Goal: Task Accomplishment & Management: Manage account settings

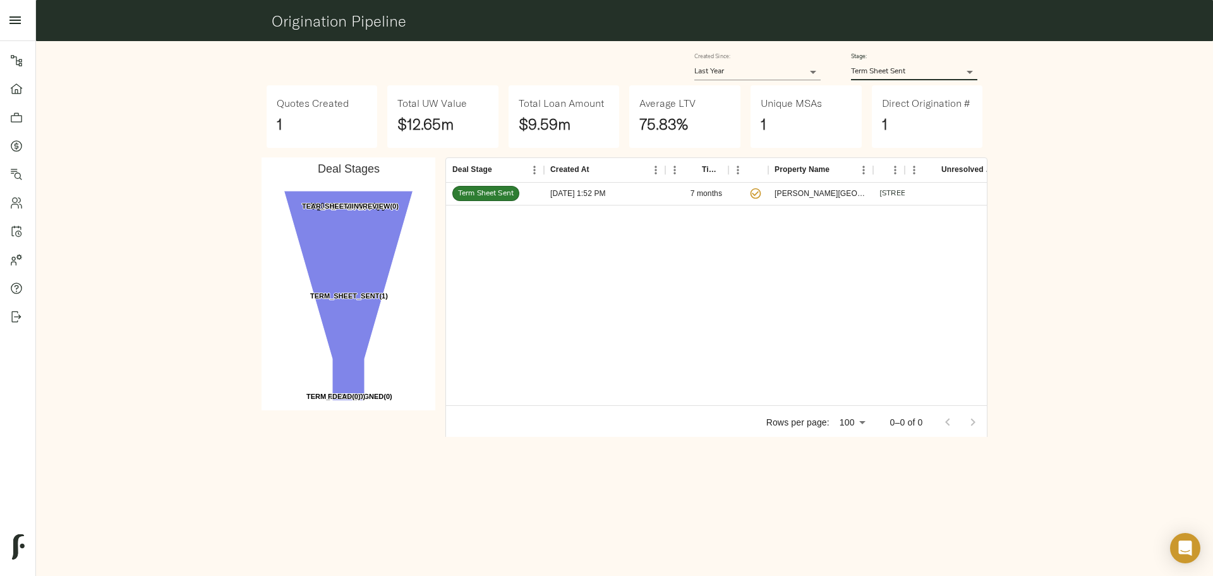
click at [25, 137] on link "Quotes" at bounding box center [17, 145] width 35 height 28
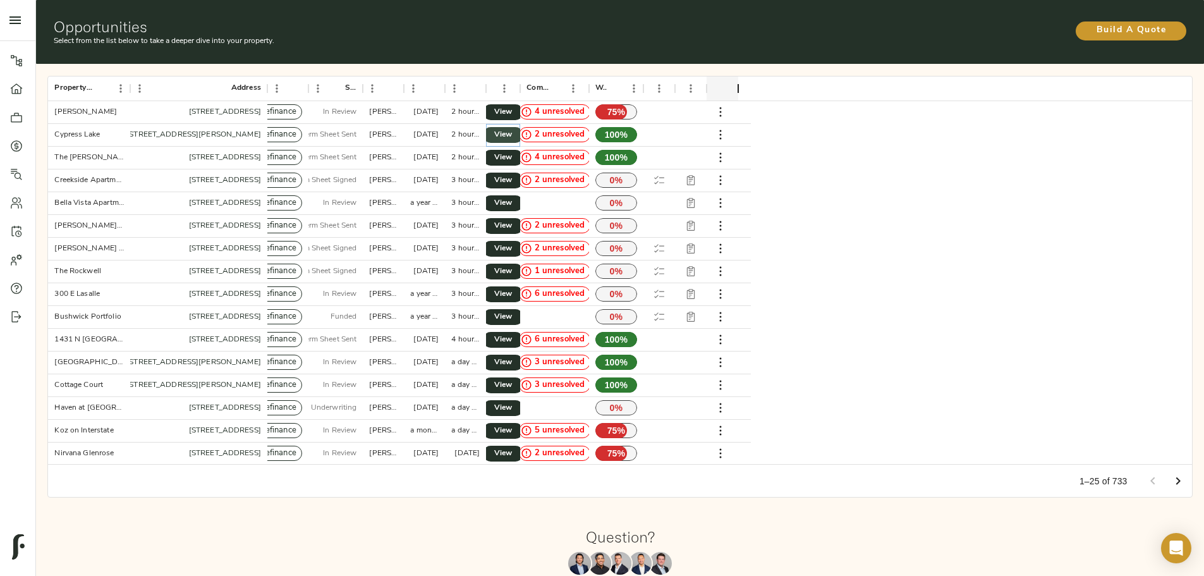
click at [511, 128] on span "View" at bounding box center [502, 134] width 15 height 13
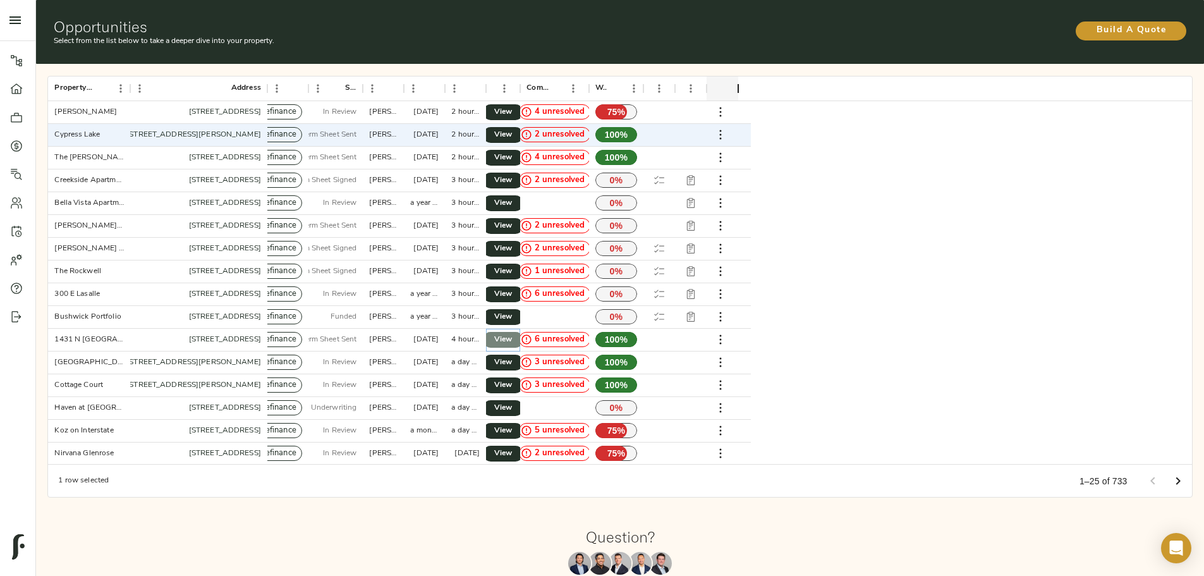
click at [511, 333] on span "View" at bounding box center [502, 339] width 15 height 13
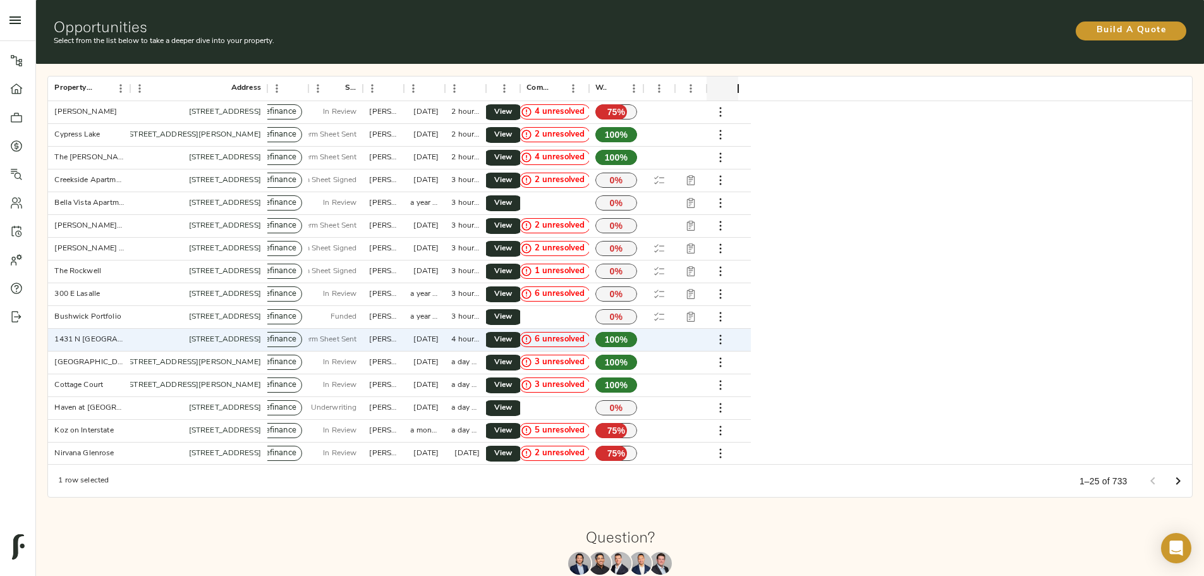
drag, startPoint x: 391, startPoint y: 57, endPoint x: 332, endPoint y: 73, distance: 60.9
click at [389, 59] on div "Property Name Address Type Stage Created By Created Last Updated Actions Commen…" at bounding box center [620, 286] width 1178 height 455
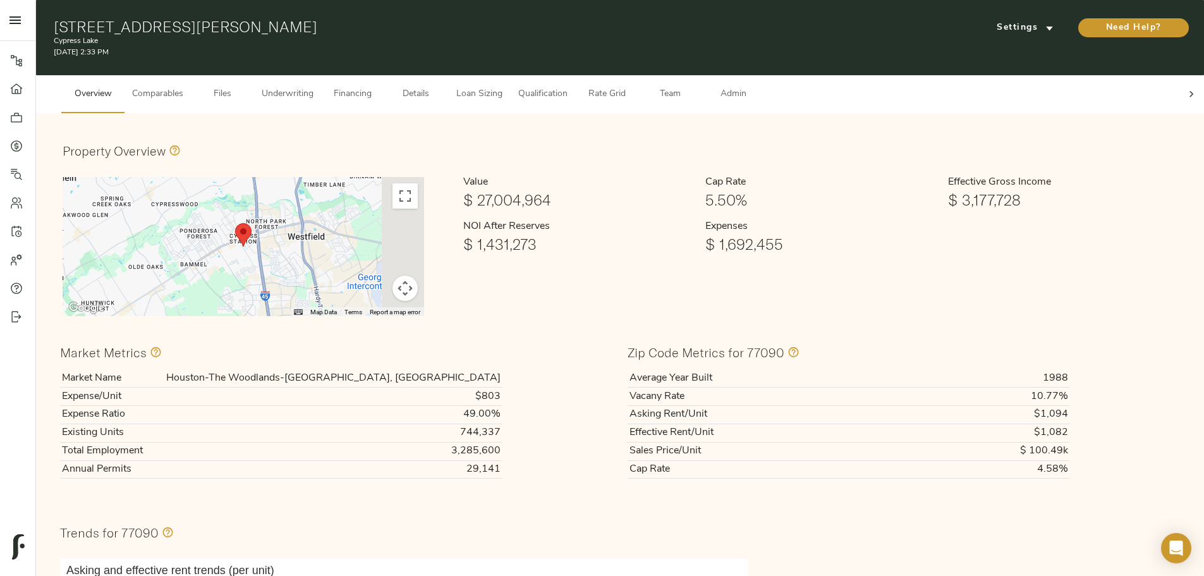
click at [1185, 88] on icon at bounding box center [1191, 94] width 13 height 13
drag, startPoint x: 919, startPoint y: 88, endPoint x: 907, endPoint y: 88, distance: 12.0
click at [757, 88] on span "Admin" at bounding box center [733, 95] width 48 height 16
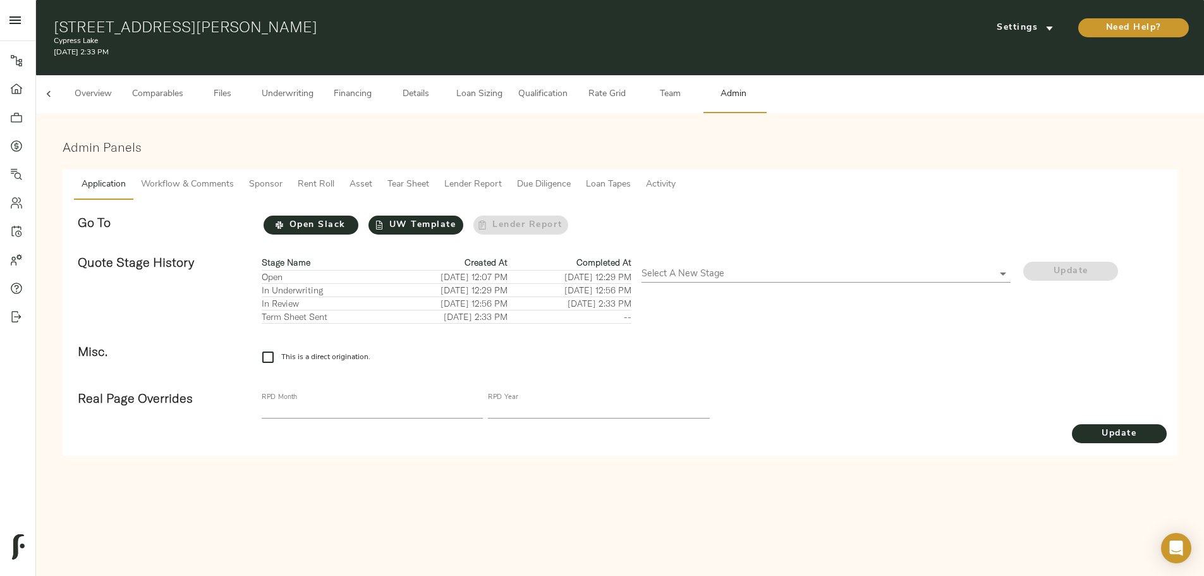
scroll to position [0, 49]
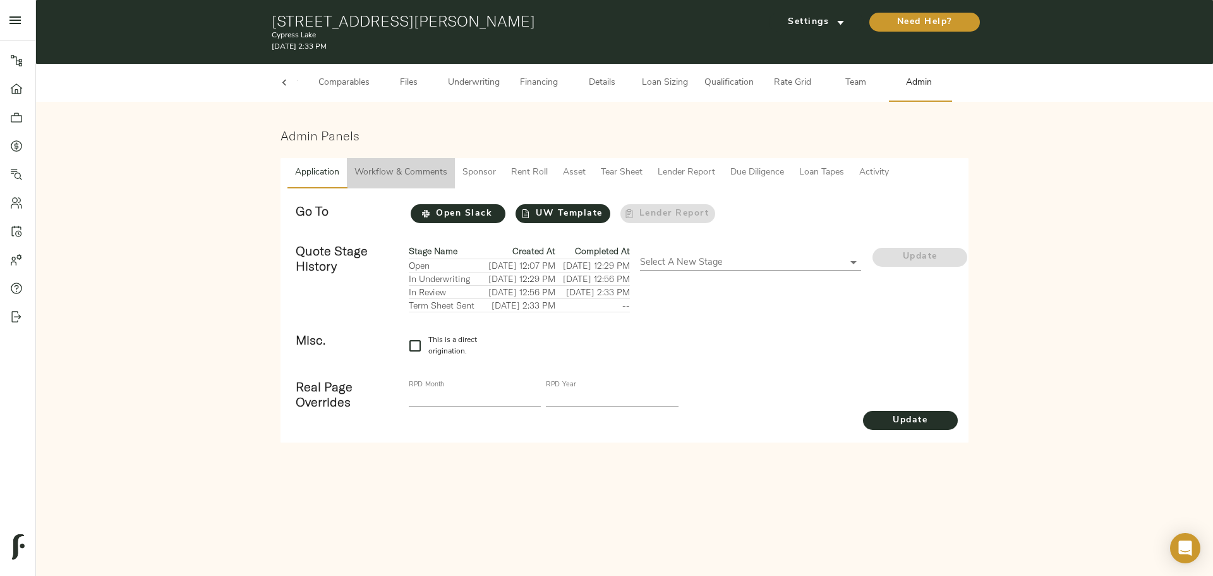
click at [407, 179] on span "Workflow & Comments" at bounding box center [401, 173] width 93 height 16
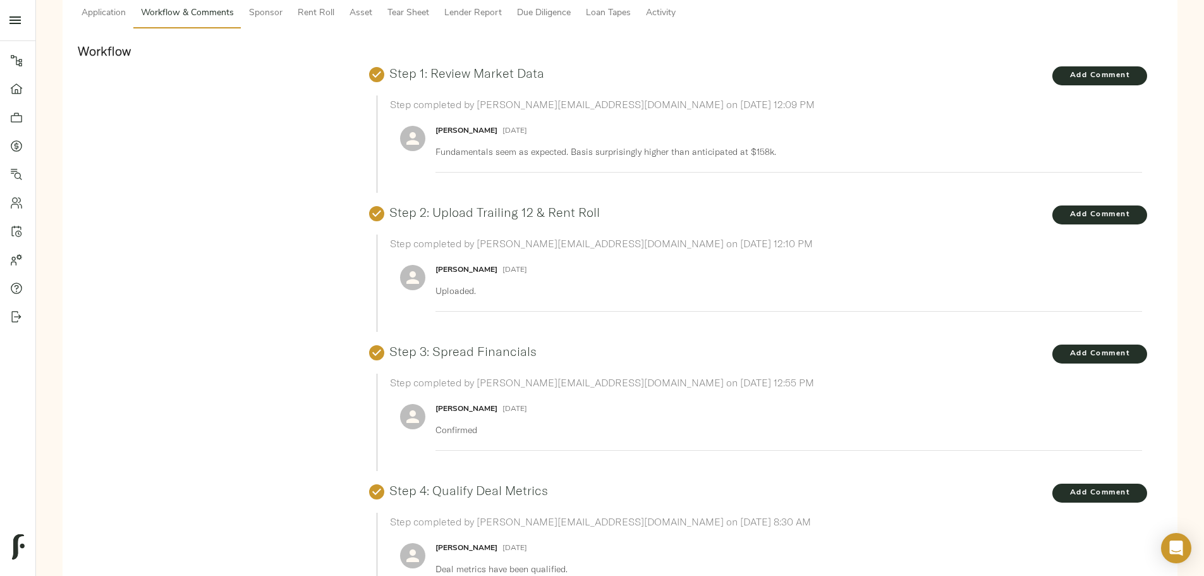
scroll to position [253, 0]
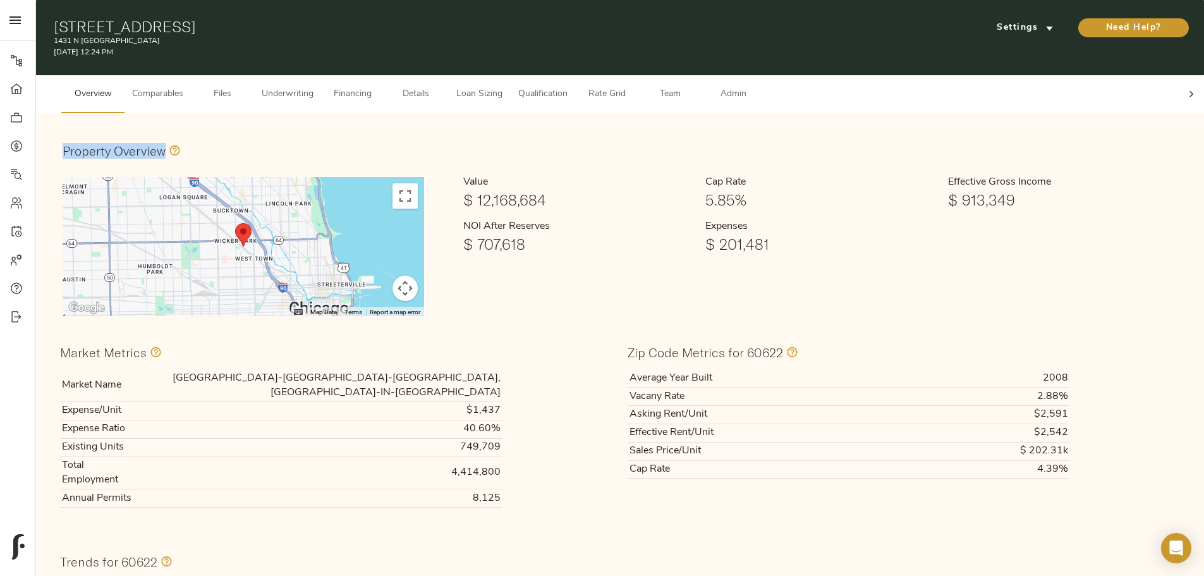
drag, startPoint x: 280, startPoint y: 138, endPoint x: 398, endPoint y: 133, distance: 118.3
click at [403, 140] on div "Property Overview" at bounding box center [620, 151] width 1115 height 22
click at [398, 140] on div "Property Overview" at bounding box center [620, 151] width 1115 height 22
drag, startPoint x: 281, startPoint y: 138, endPoint x: 408, endPoint y: 139, distance: 126.4
click at [408, 140] on div "Property Overview" at bounding box center [620, 151] width 1115 height 22
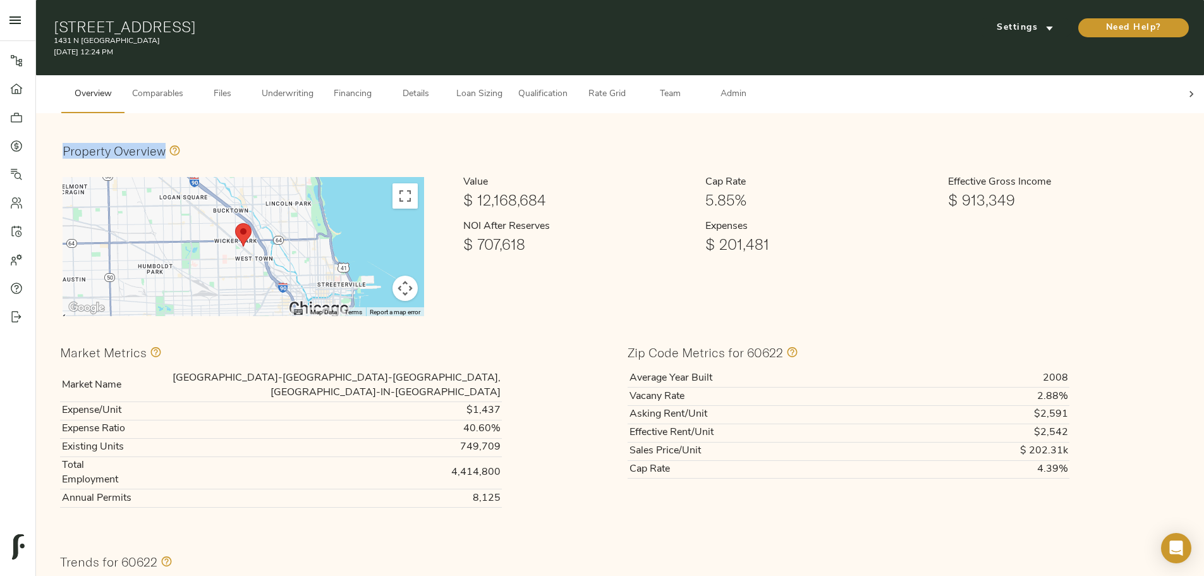
click at [428, 140] on div "Property Overview" at bounding box center [620, 151] width 1115 height 22
drag, startPoint x: 277, startPoint y: 137, endPoint x: 389, endPoint y: 138, distance: 112.5
click at [387, 139] on div "Property Overview" at bounding box center [620, 150] width 1130 height 37
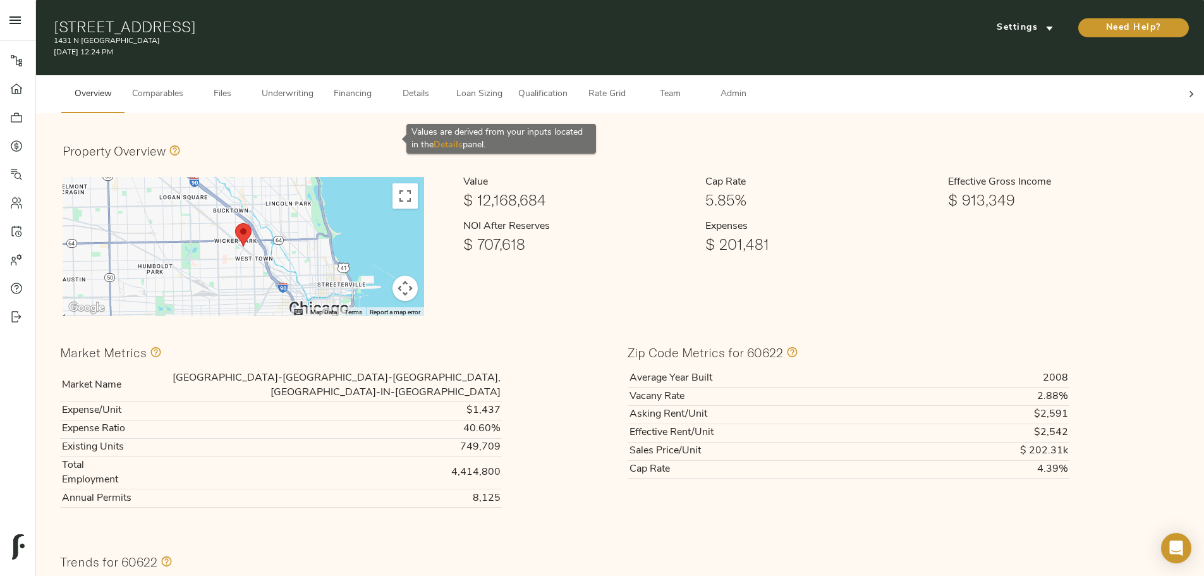
click at [456, 133] on div "Values are derived from your inputs located in the Details panel." at bounding box center [501, 139] width 190 height 30
click at [1185, 88] on icon at bounding box center [1191, 94] width 13 height 13
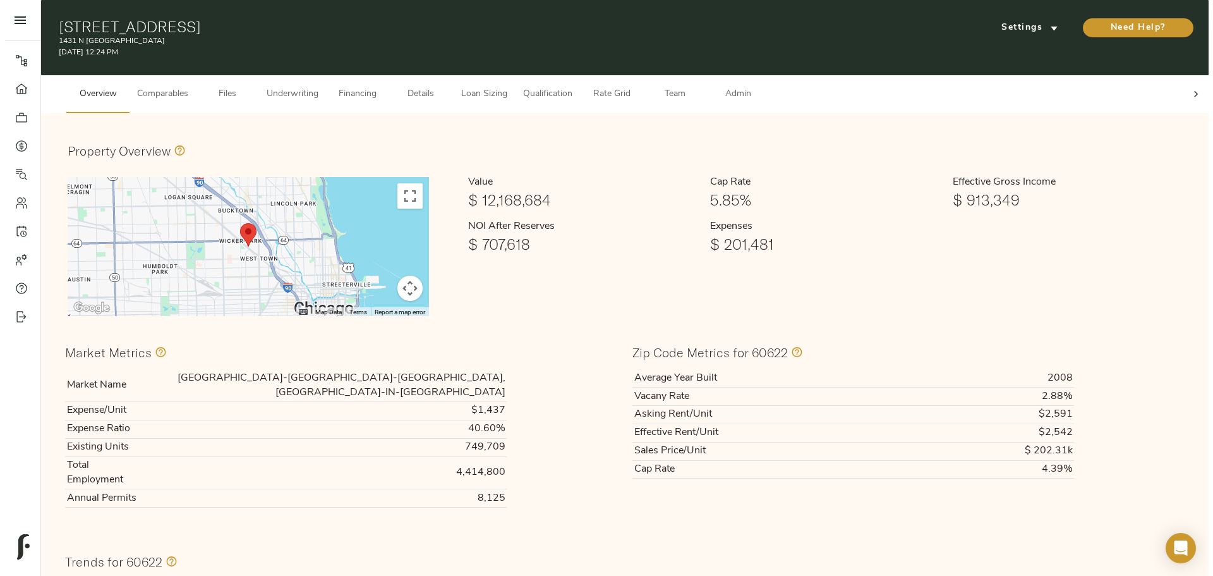
scroll to position [0, 55]
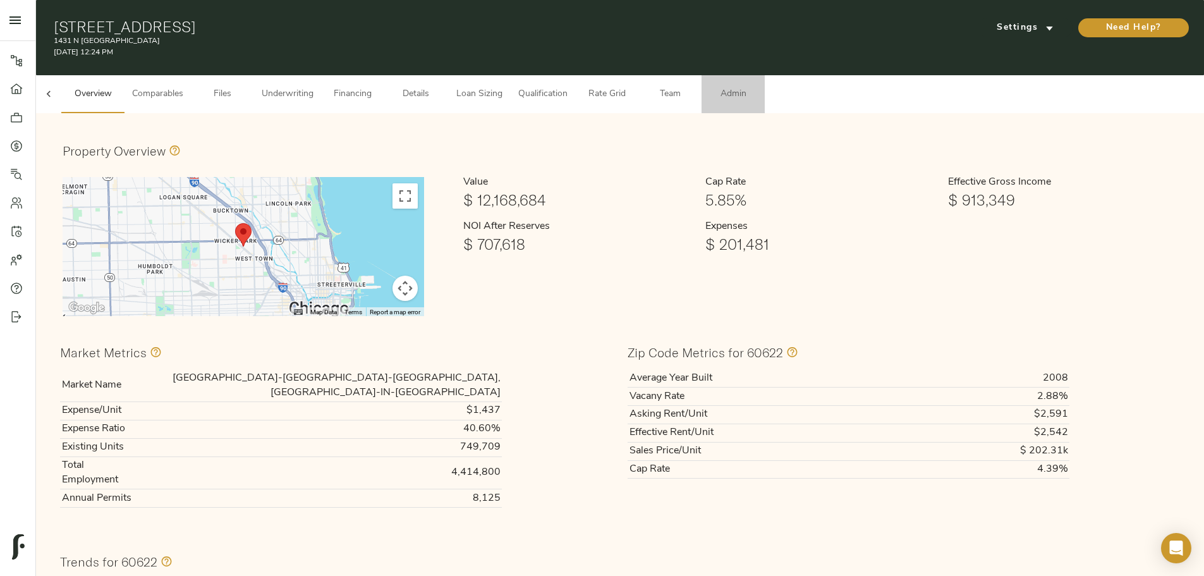
click at [757, 87] on span "Admin" at bounding box center [733, 95] width 48 height 16
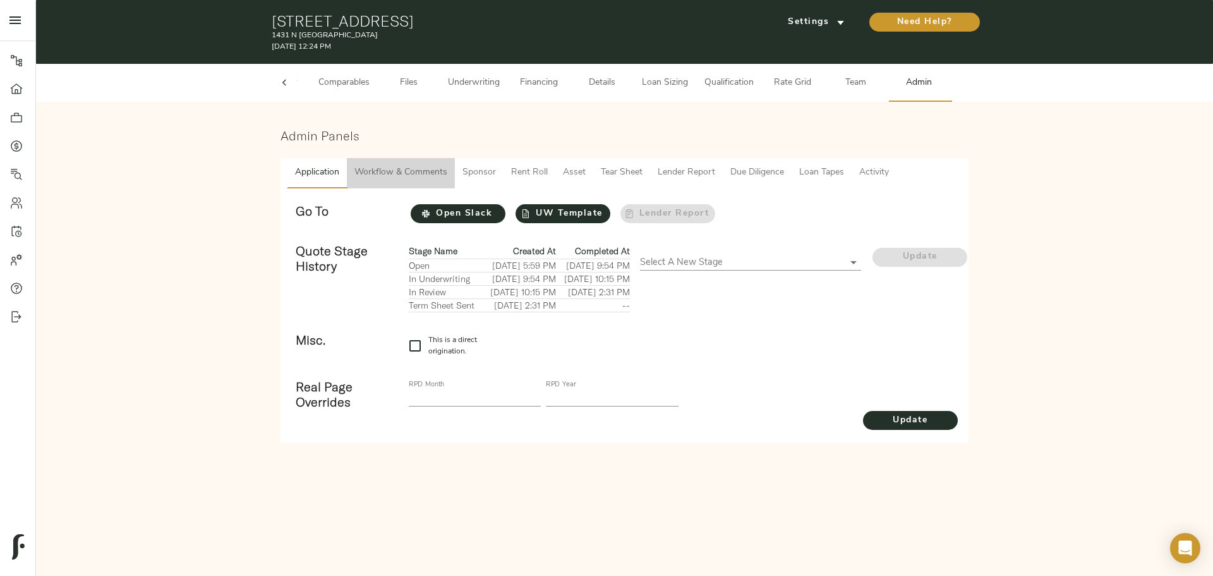
click at [403, 174] on span "Workflow & Comments" at bounding box center [401, 173] width 93 height 16
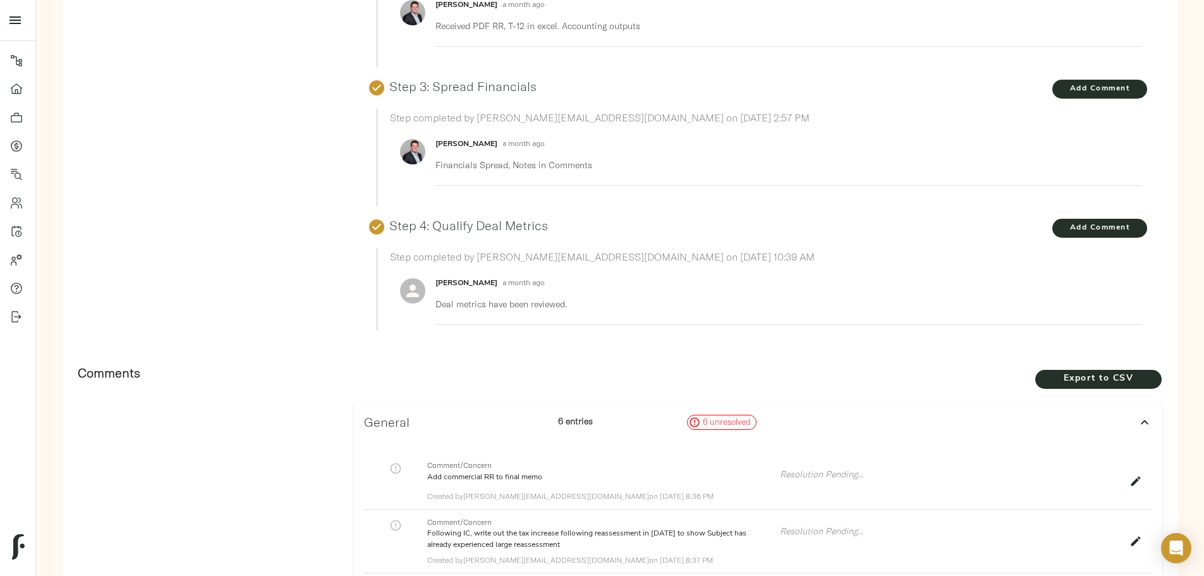
scroll to position [442, 0]
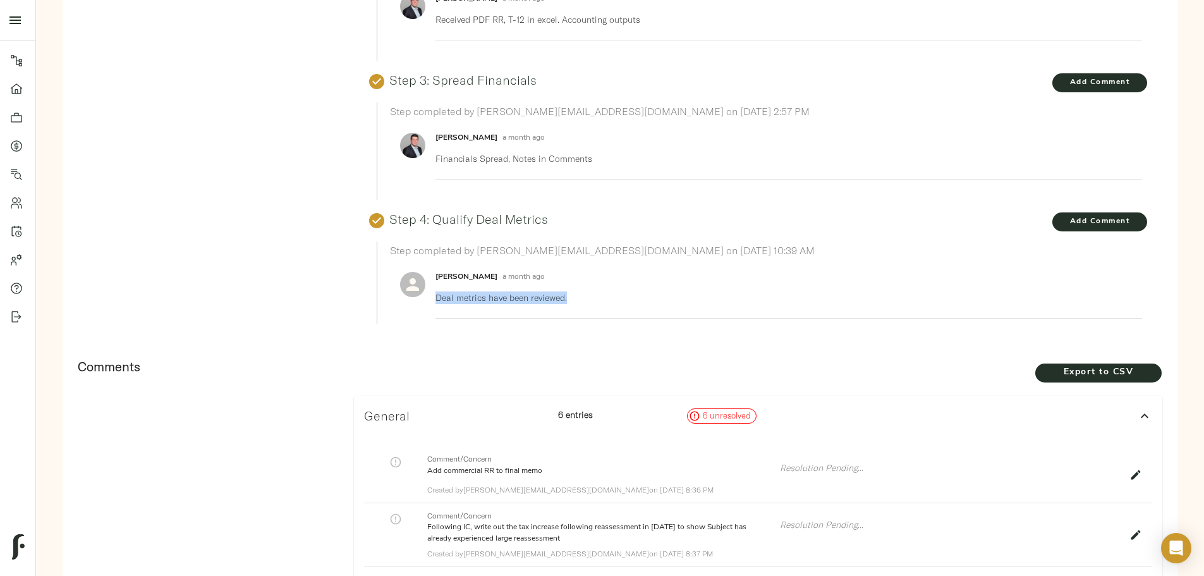
drag, startPoint x: 542, startPoint y: 298, endPoint x: 660, endPoint y: 304, distance: 118.3
click at [717, 295] on li "Zach Frizzera a month ago Deal metrics have been reviewed." at bounding box center [766, 291] width 752 height 54
click at [661, 304] on div "Zach Frizzera a month ago Deal metrics have been reviewed." at bounding box center [783, 291] width 696 height 44
drag, startPoint x: 540, startPoint y: 298, endPoint x: 550, endPoint y: 295, distance: 11.0
click at [540, 298] on li "Zach Frizzera a month ago Deal metrics have been reviewed." at bounding box center [766, 291] width 752 height 54
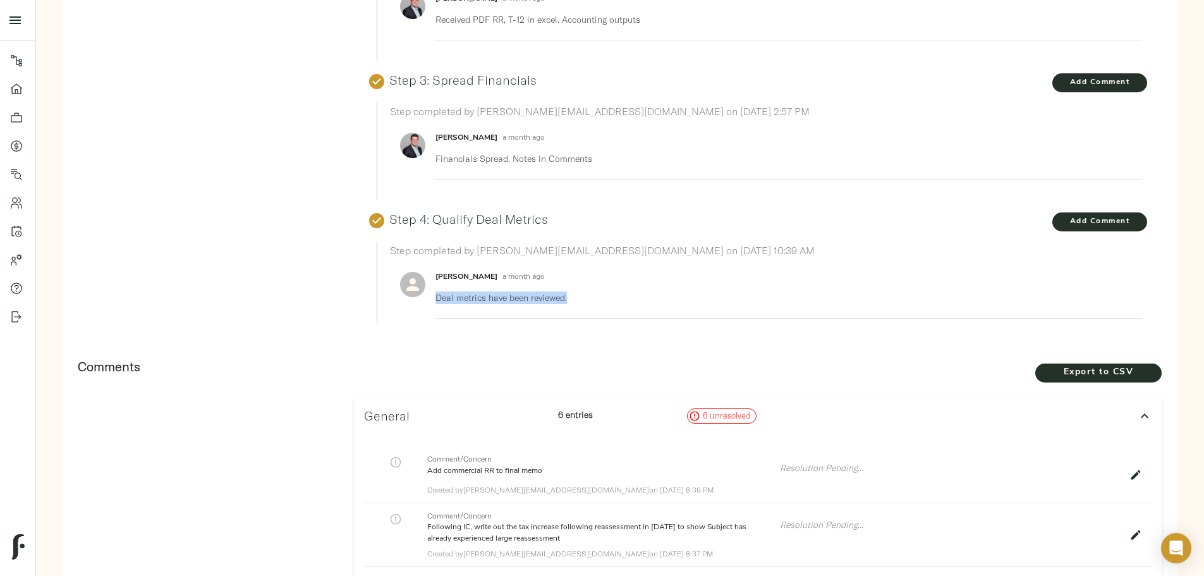
click at [555, 295] on p "Deal metrics have been reviewed." at bounding box center [783, 297] width 696 height 13
click at [641, 296] on p "Deal metrics have been reviewed." at bounding box center [783, 297] width 696 height 13
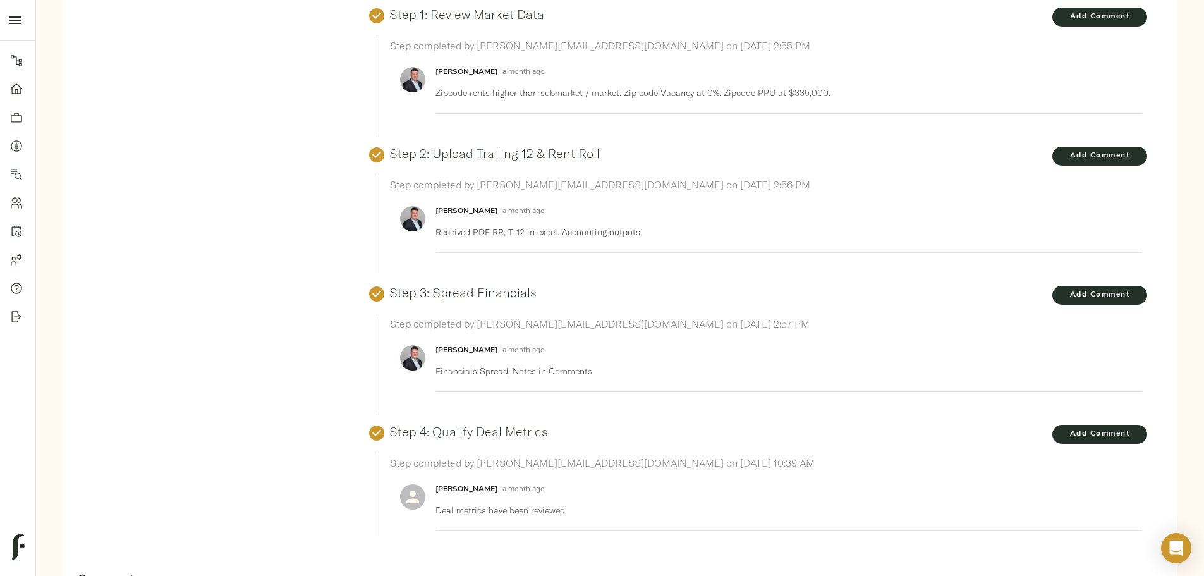
scroll to position [63, 0]
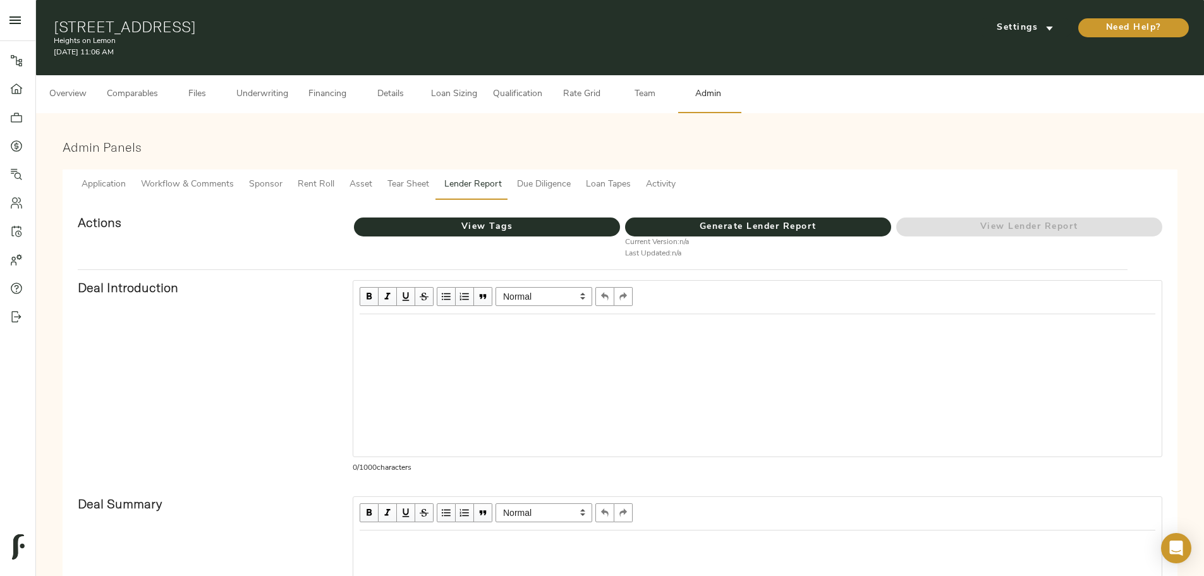
click at [158, 87] on span "Comparables" at bounding box center [132, 95] width 51 height 16
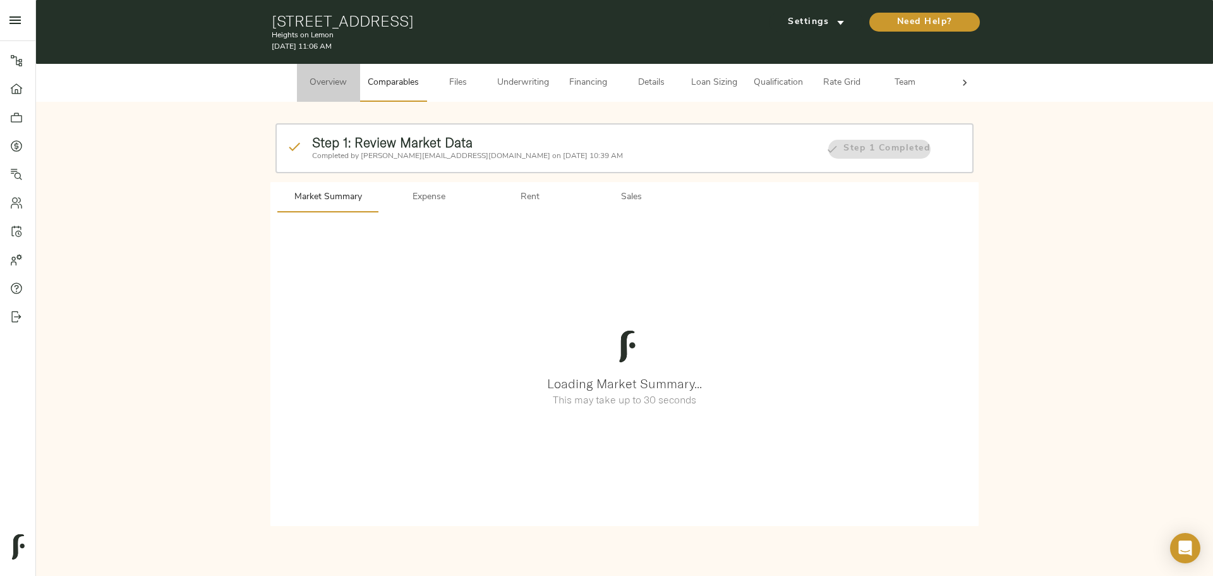
click at [325, 82] on span "Overview" at bounding box center [329, 83] width 48 height 16
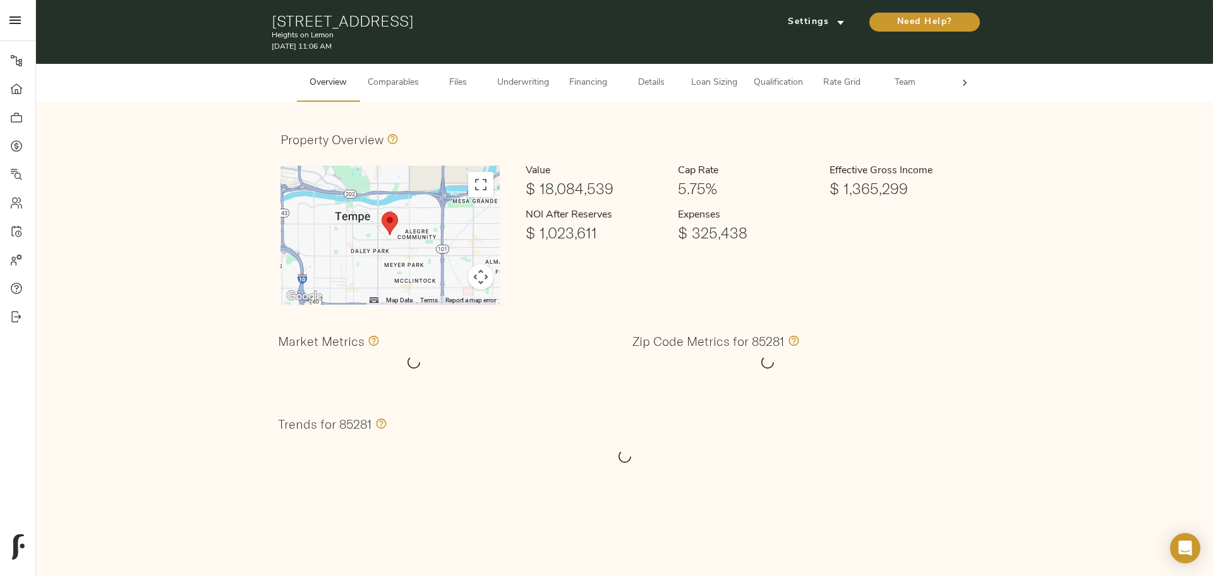
click at [397, 76] on span "Comparables" at bounding box center [393, 83] width 51 height 16
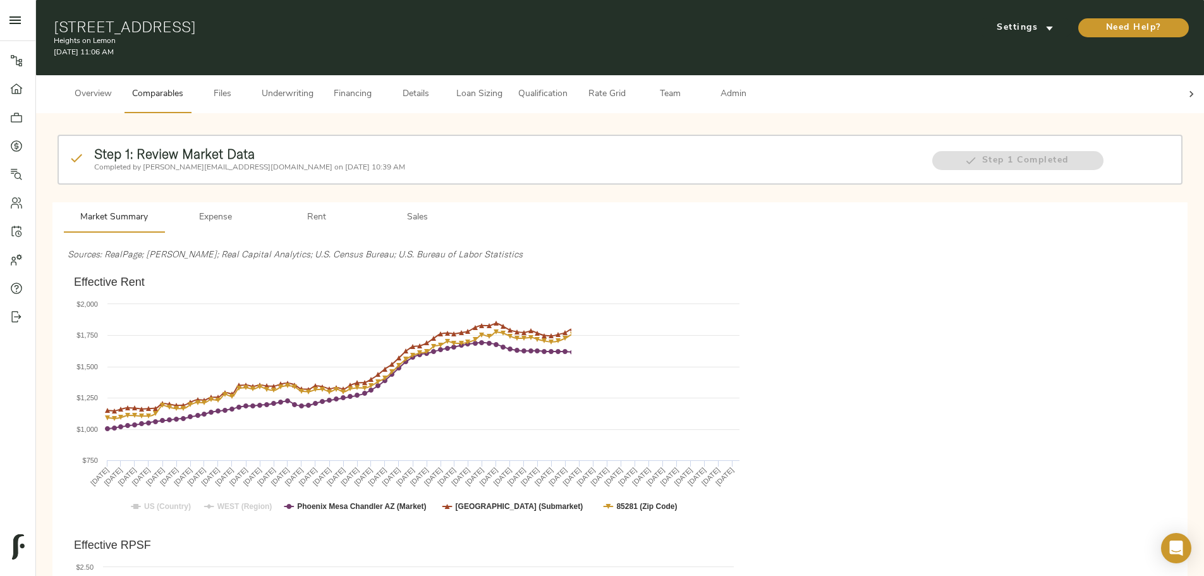
click at [440, 87] on span "Details" at bounding box center [416, 95] width 48 height 16
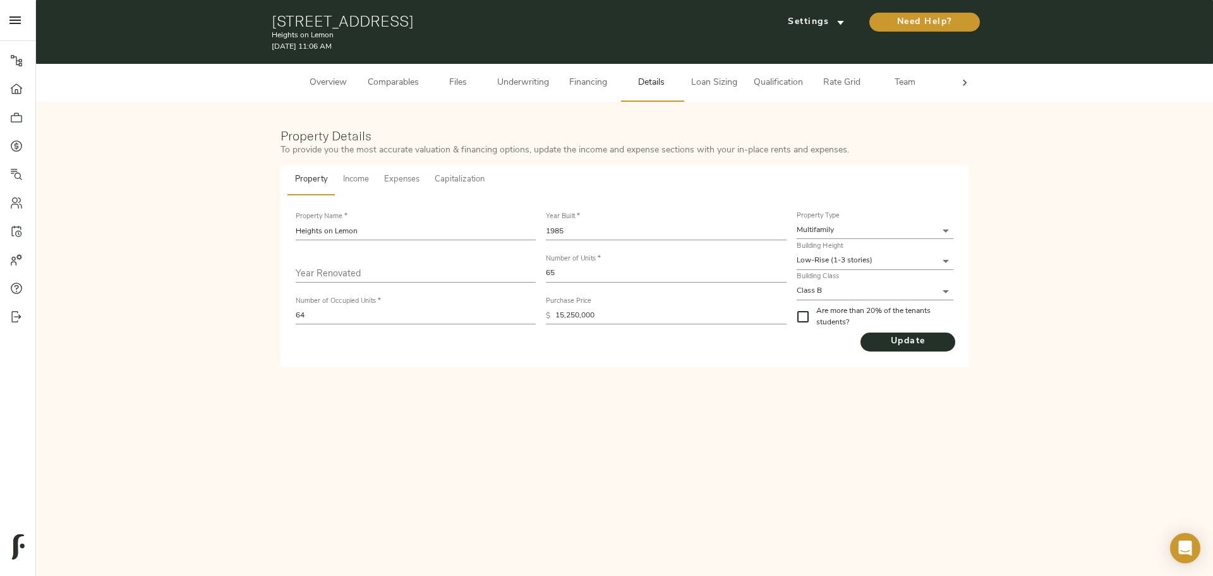
click at [324, 79] on span "Overview" at bounding box center [329, 83] width 48 height 16
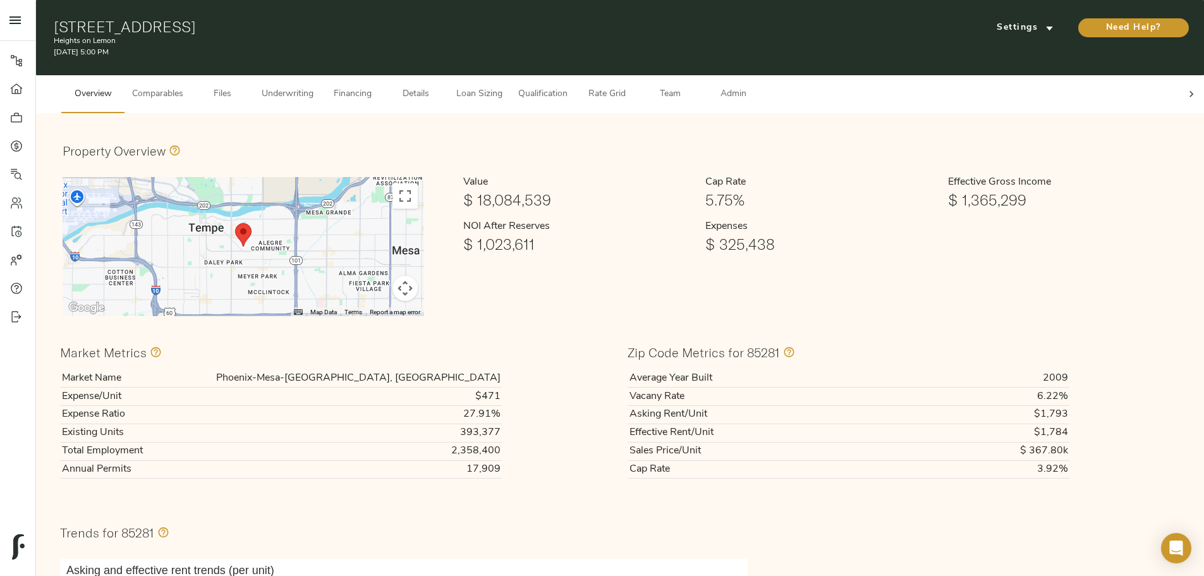
click at [609, 140] on div "Property Overview" at bounding box center [620, 151] width 1115 height 22
click at [313, 87] on span "Underwriting" at bounding box center [288, 95] width 52 height 16
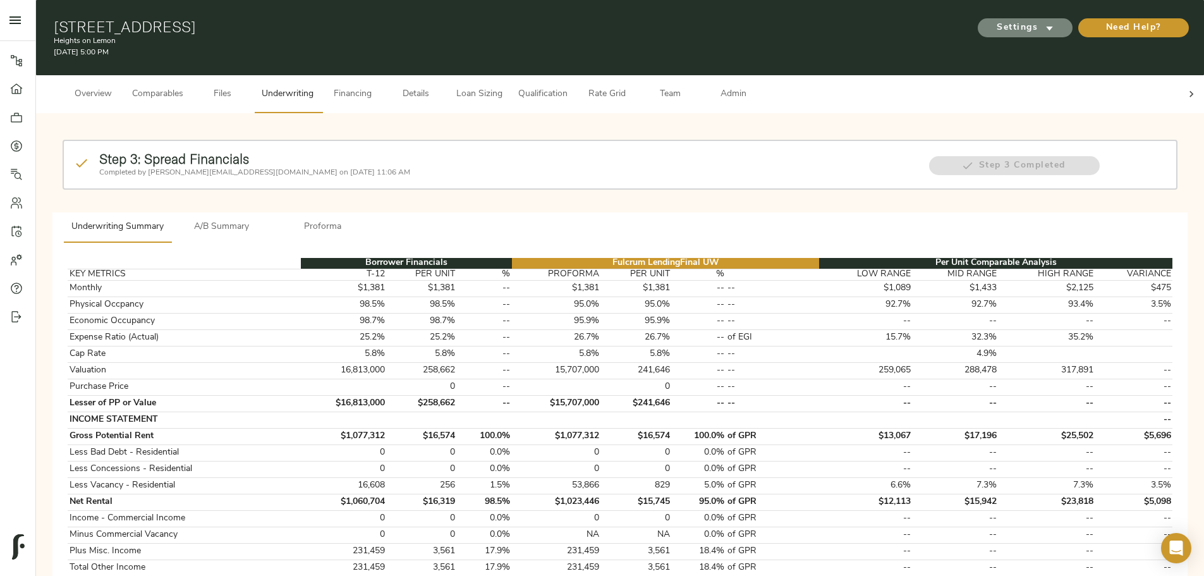
click at [990, 24] on span "Settings" at bounding box center [1025, 28] width 70 height 16
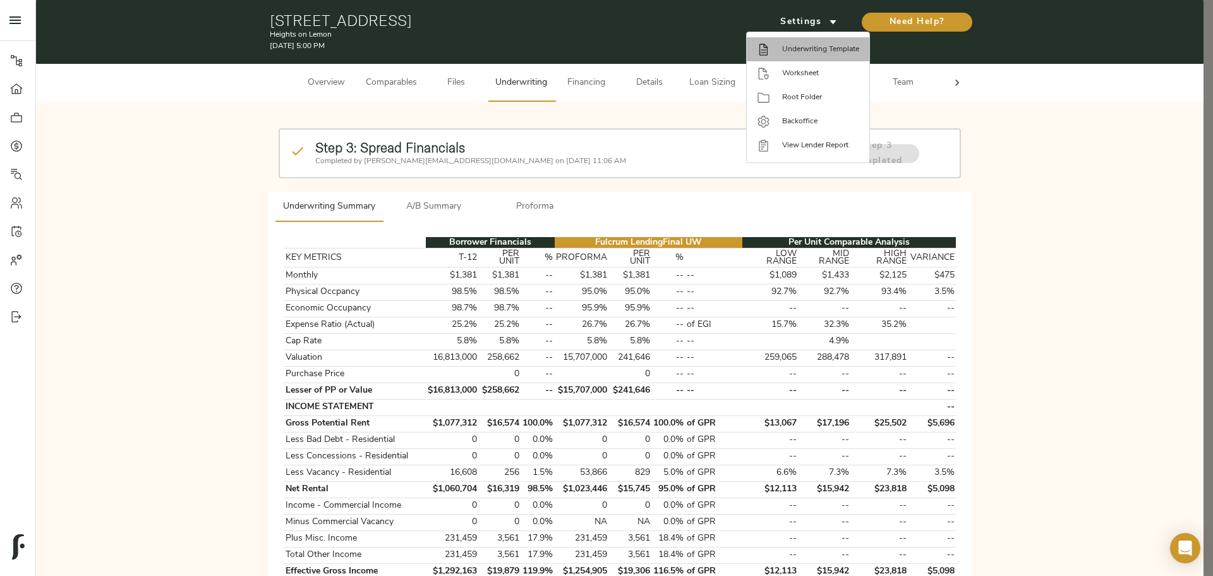
click at [813, 49] on span "Underwriting Template" at bounding box center [820, 49] width 77 height 11
click at [390, 77] on div at bounding box center [606, 288] width 1213 height 576
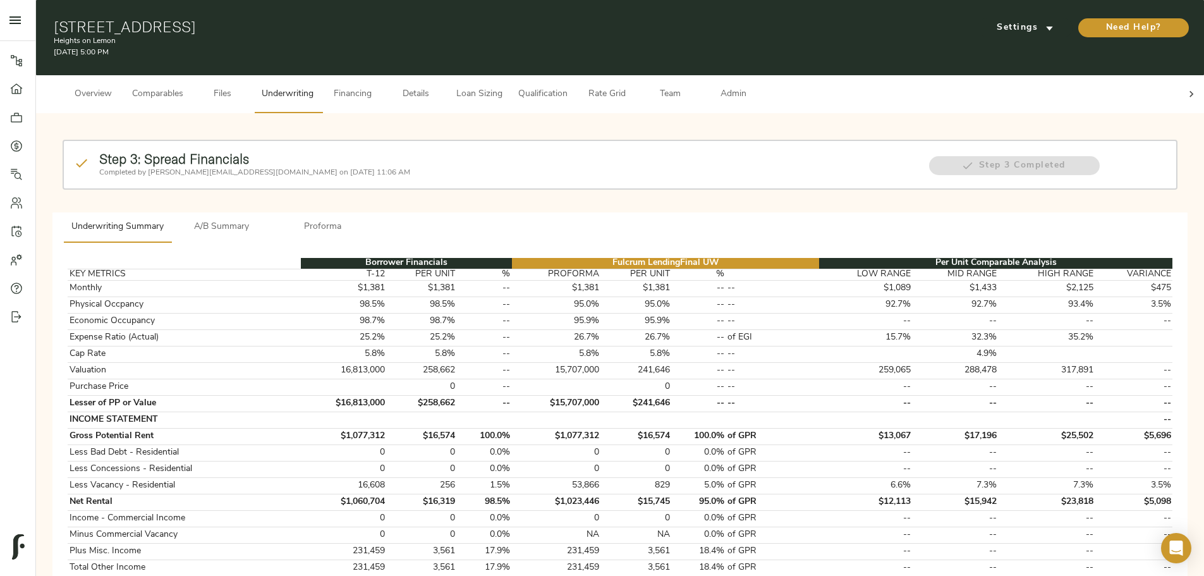
click at [183, 87] on span "Comparables" at bounding box center [157, 95] width 51 height 16
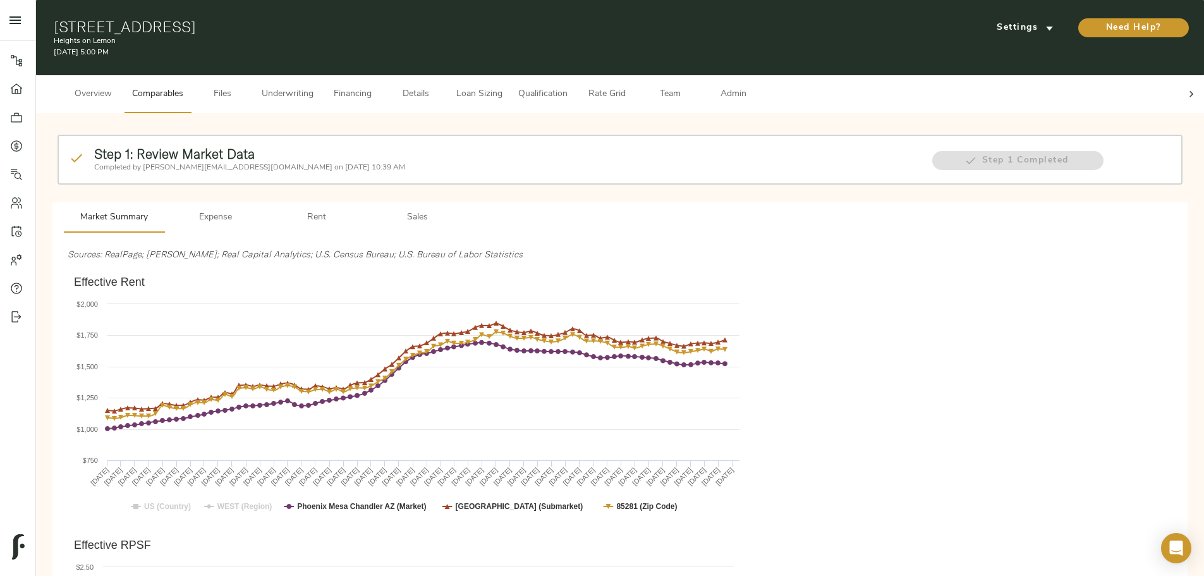
click at [117, 87] on span "Overview" at bounding box center [93, 95] width 48 height 16
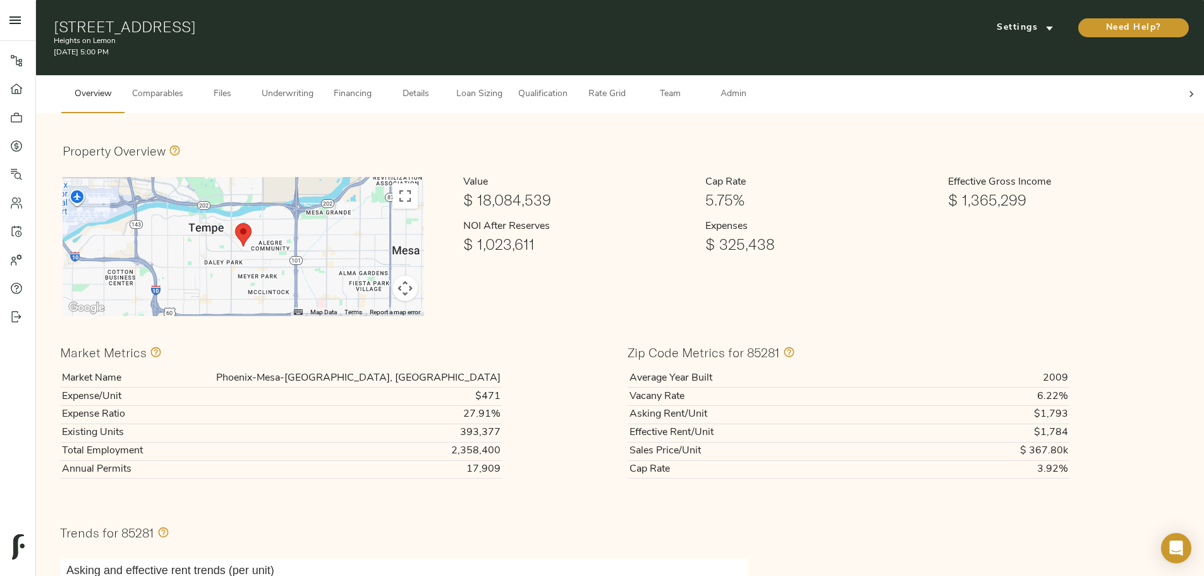
click at [503, 87] on span "Loan Sizing" at bounding box center [479, 95] width 48 height 16
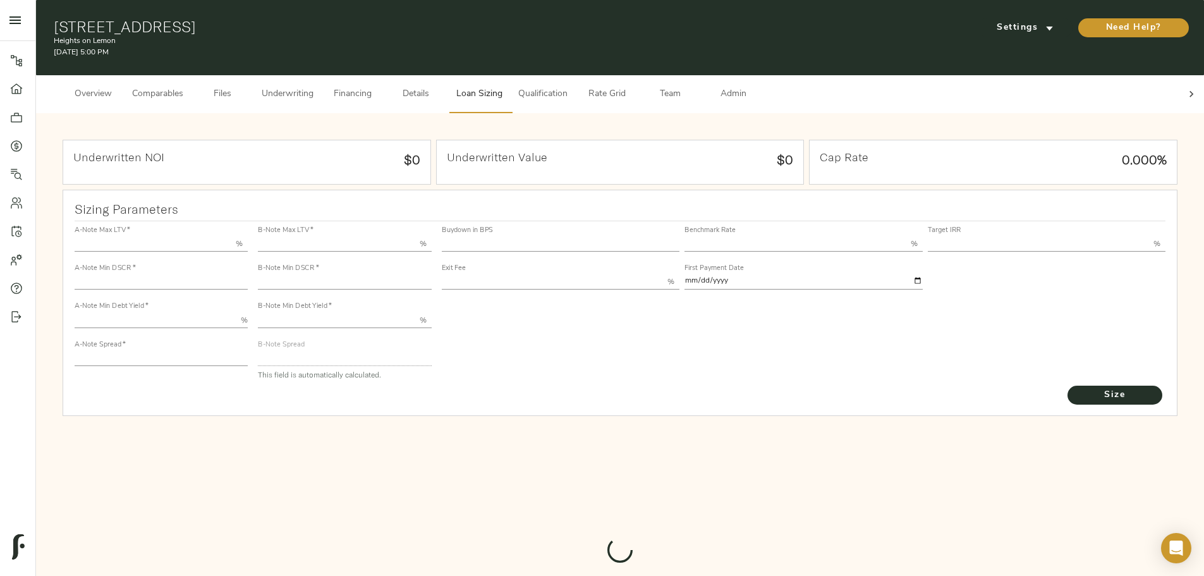
type input "55.000"
type input "1.4"
type input "10.00"
type input "245"
type input "80.000"
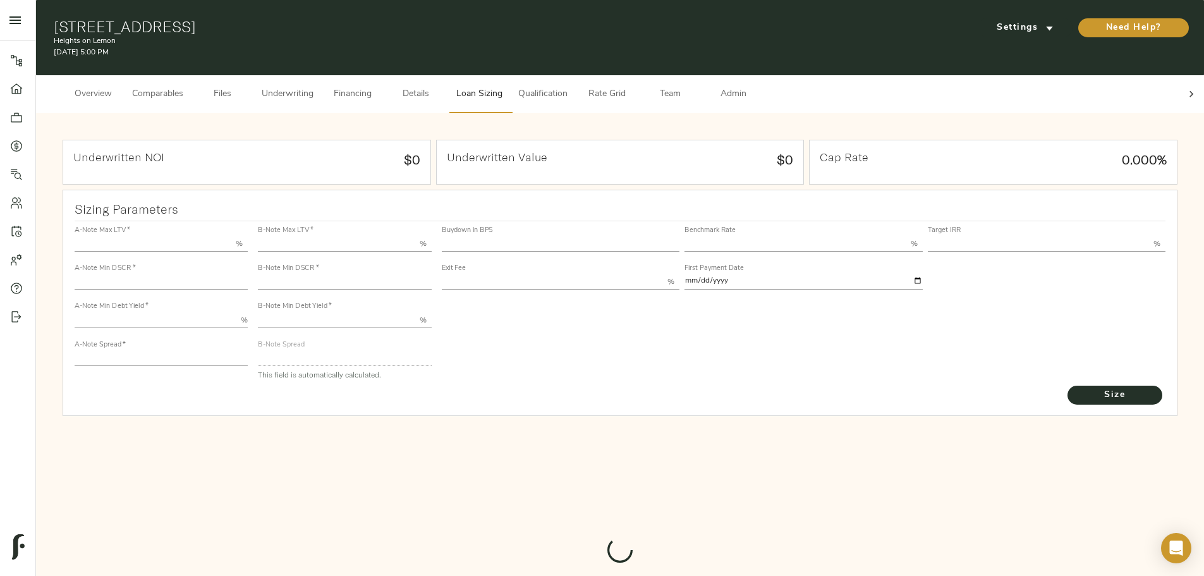
type input "1"
type input "2.00"
type input "820"
type input "0"
type input "3.76"
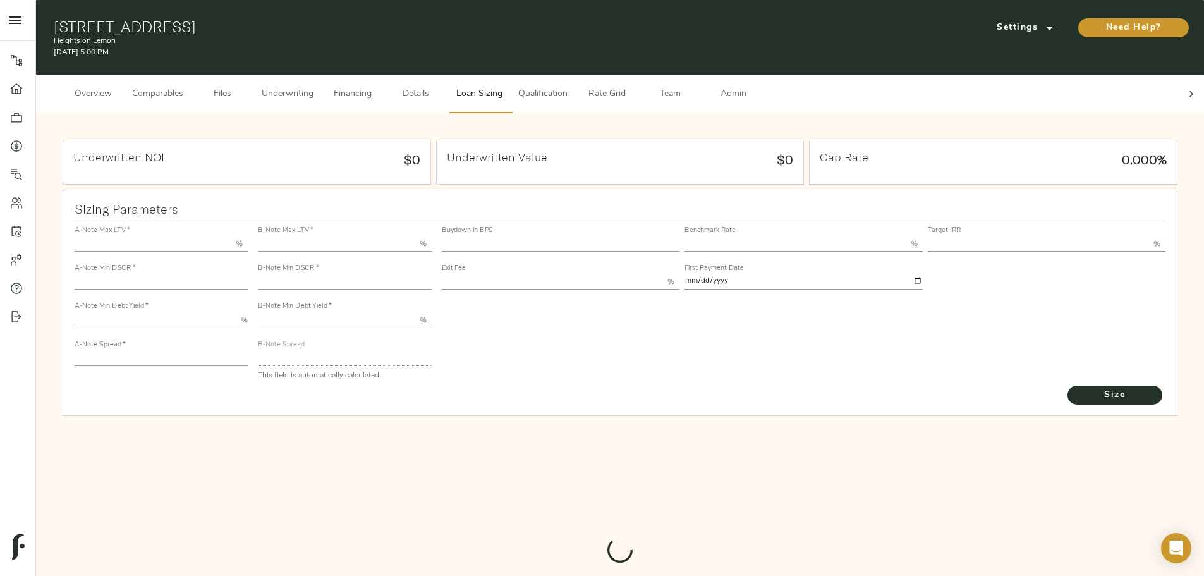
type input "13.00"
type input "1.00"
type input "2025-09-01"
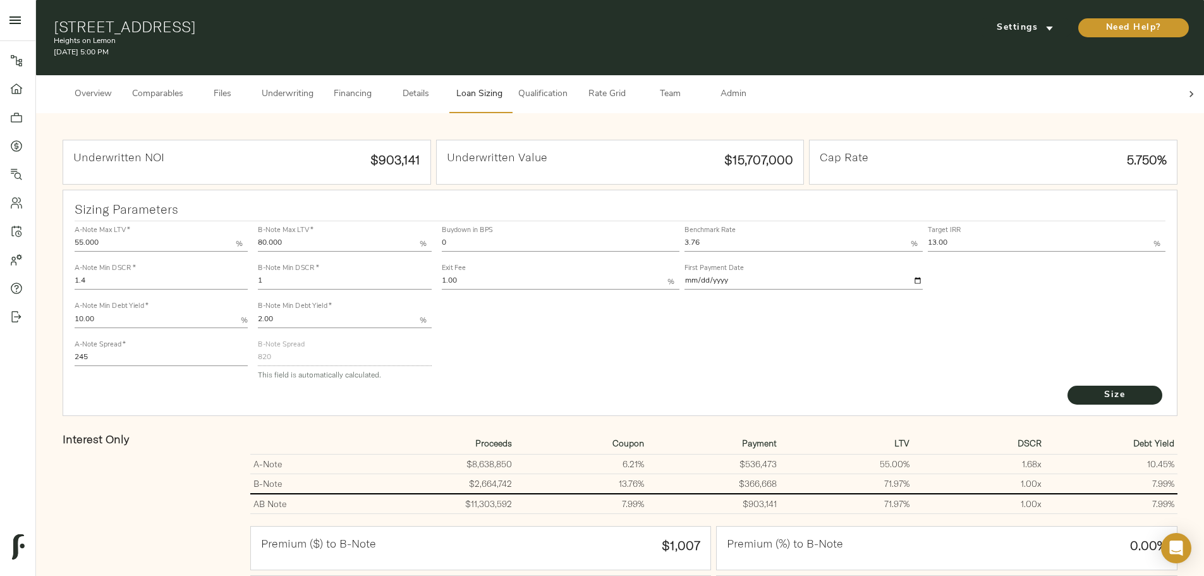
click at [183, 87] on span "Comparables" at bounding box center [157, 95] width 51 height 16
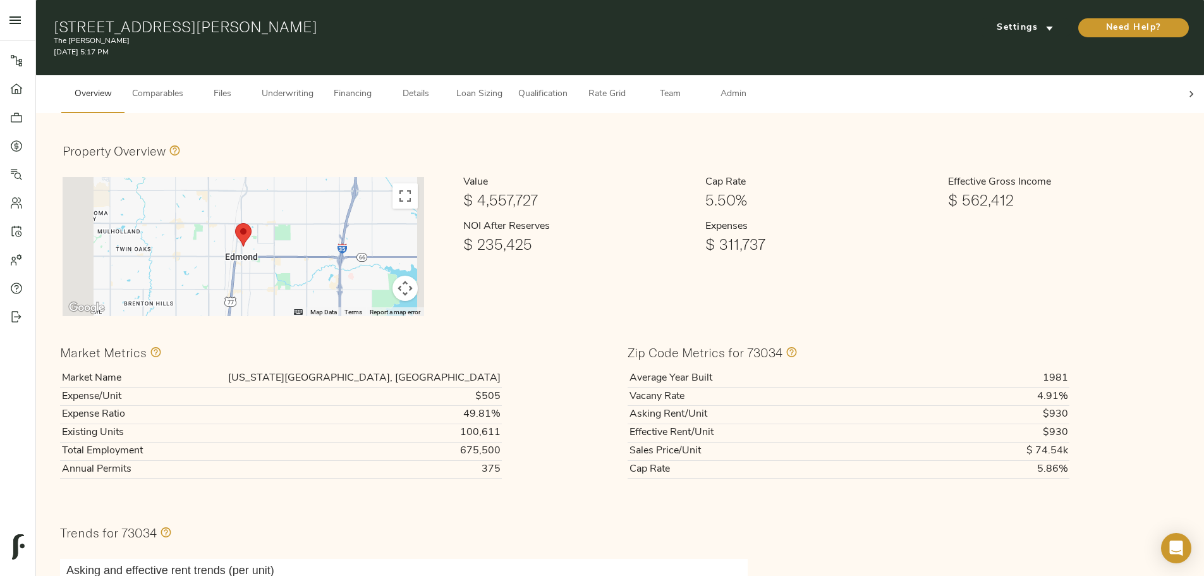
click at [313, 87] on span "Underwriting" at bounding box center [288, 95] width 52 height 16
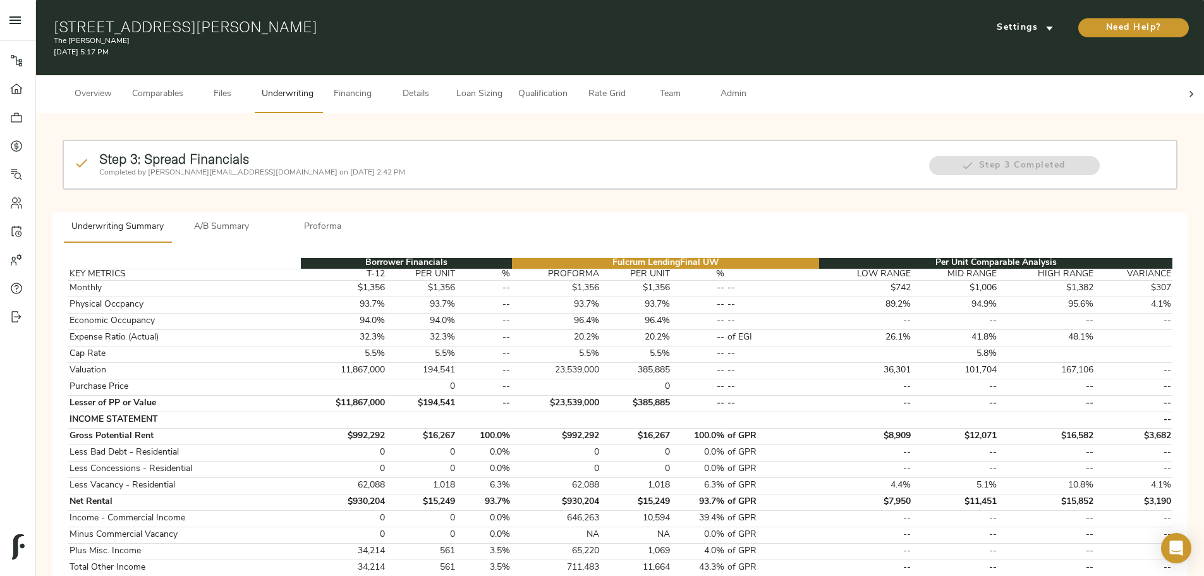
click at [117, 87] on span "Overview" at bounding box center [93, 95] width 48 height 16
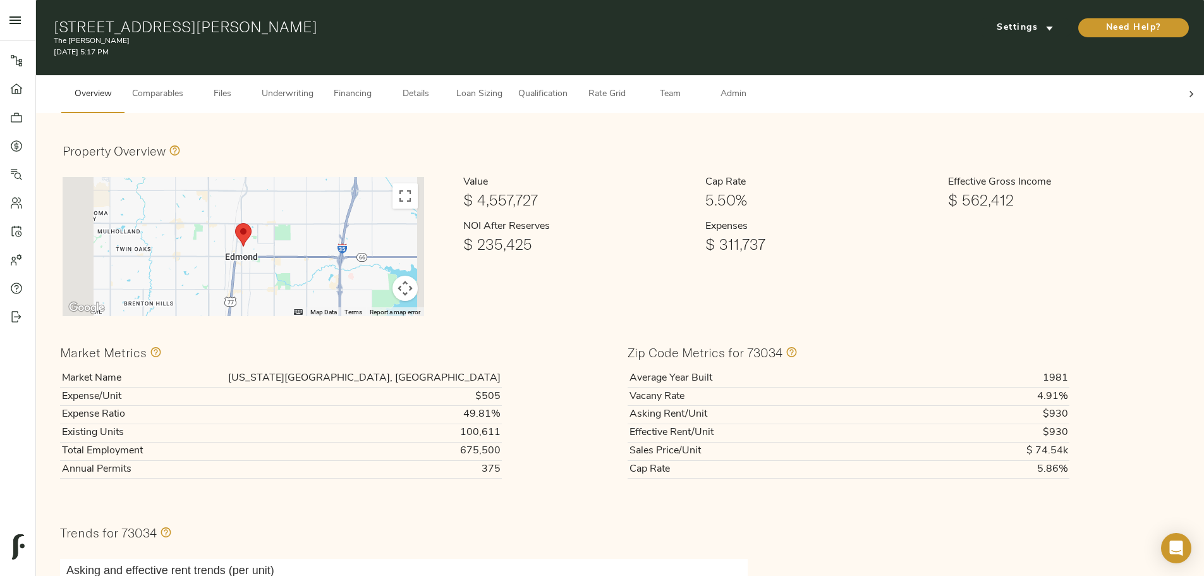
click at [183, 87] on span "Comparables" at bounding box center [157, 95] width 51 height 16
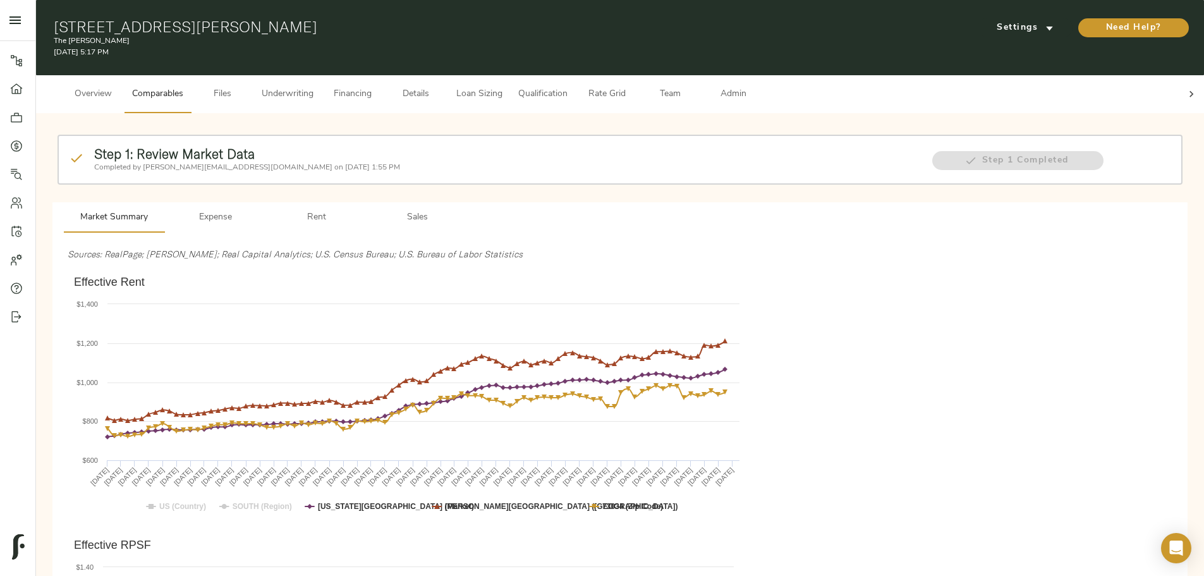
click at [246, 87] on span "Files" at bounding box center [222, 95] width 48 height 16
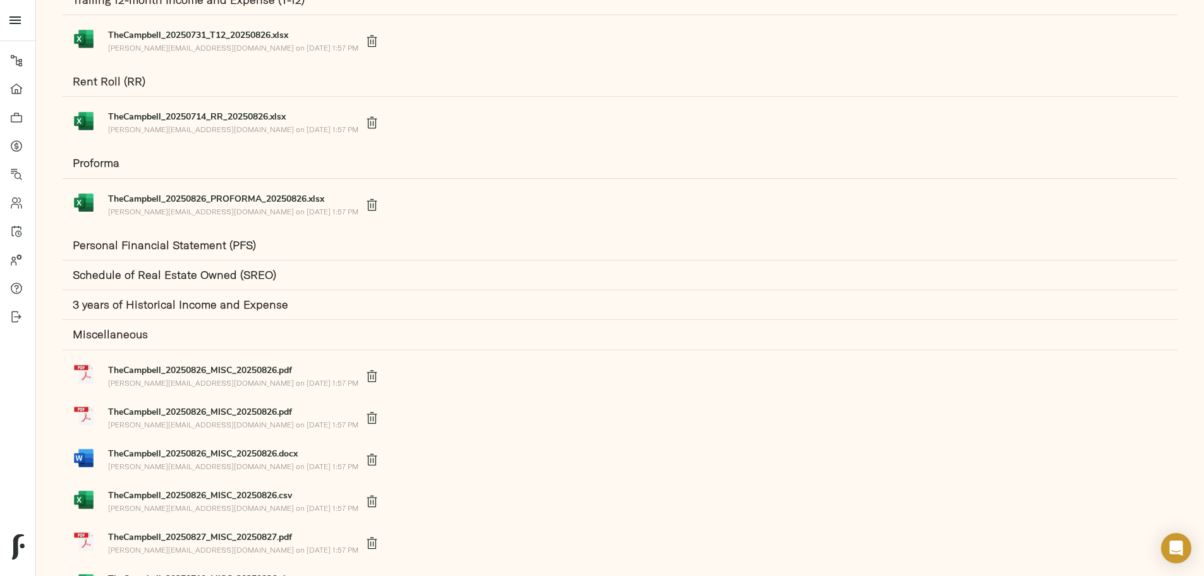
scroll to position [370, 0]
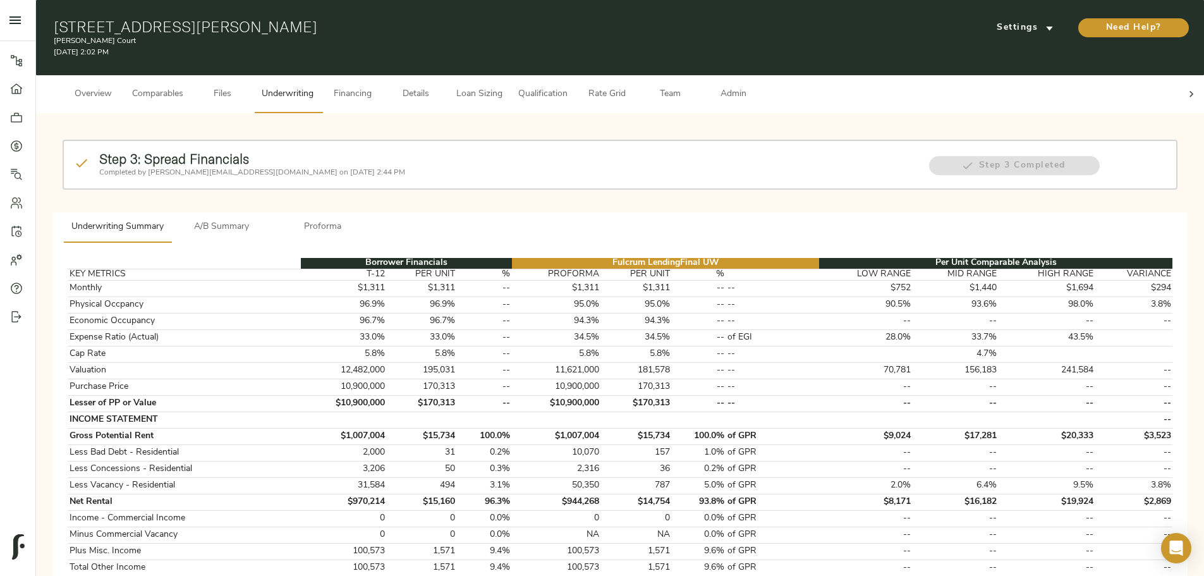
click at [1185, 88] on icon at bounding box center [1191, 94] width 13 height 13
click at [757, 87] on span "Admin" at bounding box center [733, 95] width 48 height 16
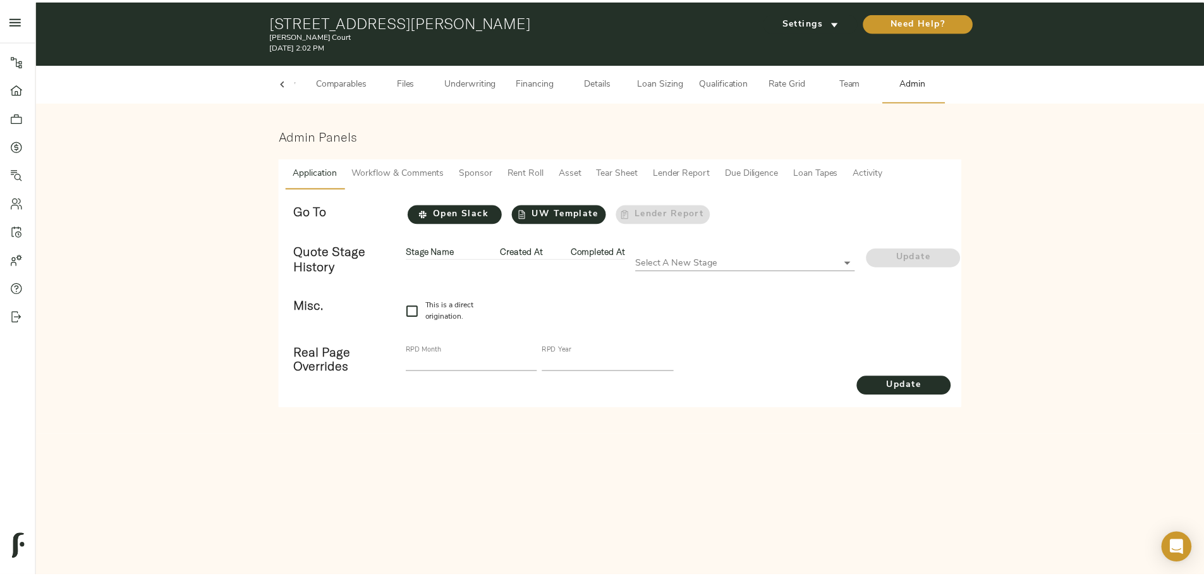
scroll to position [0, 49]
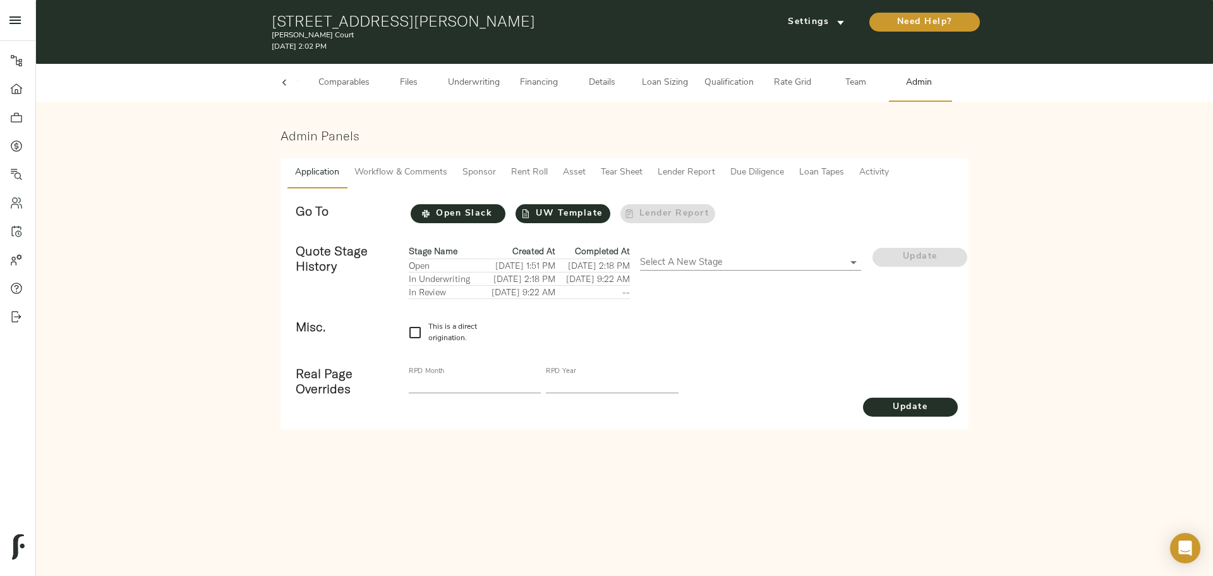
click at [398, 171] on span "Workflow & Comments" at bounding box center [401, 173] width 93 height 16
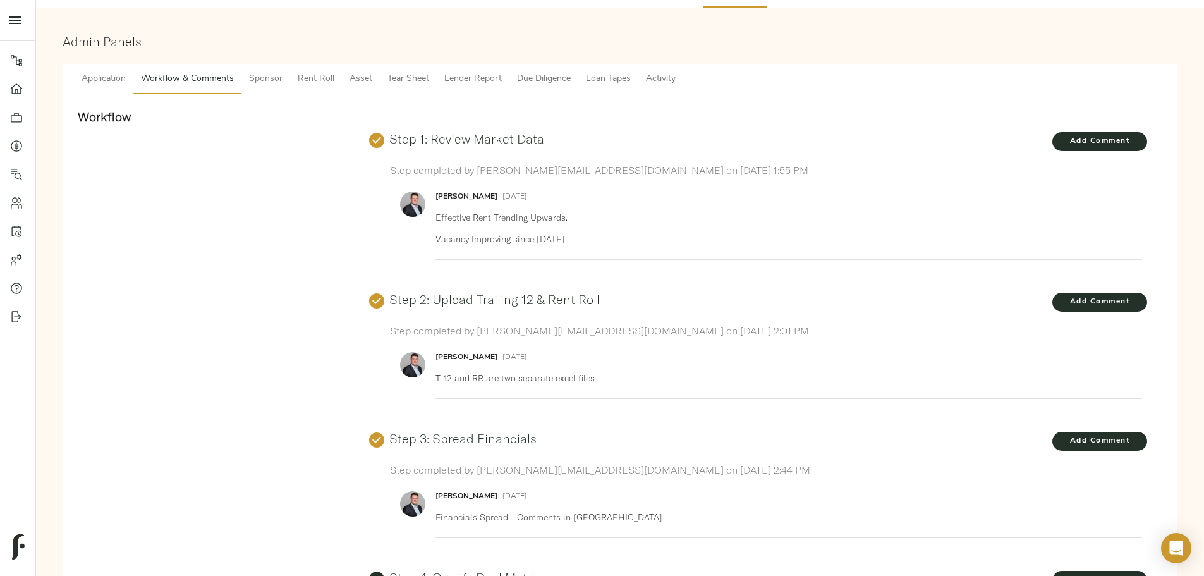
scroll to position [63, 0]
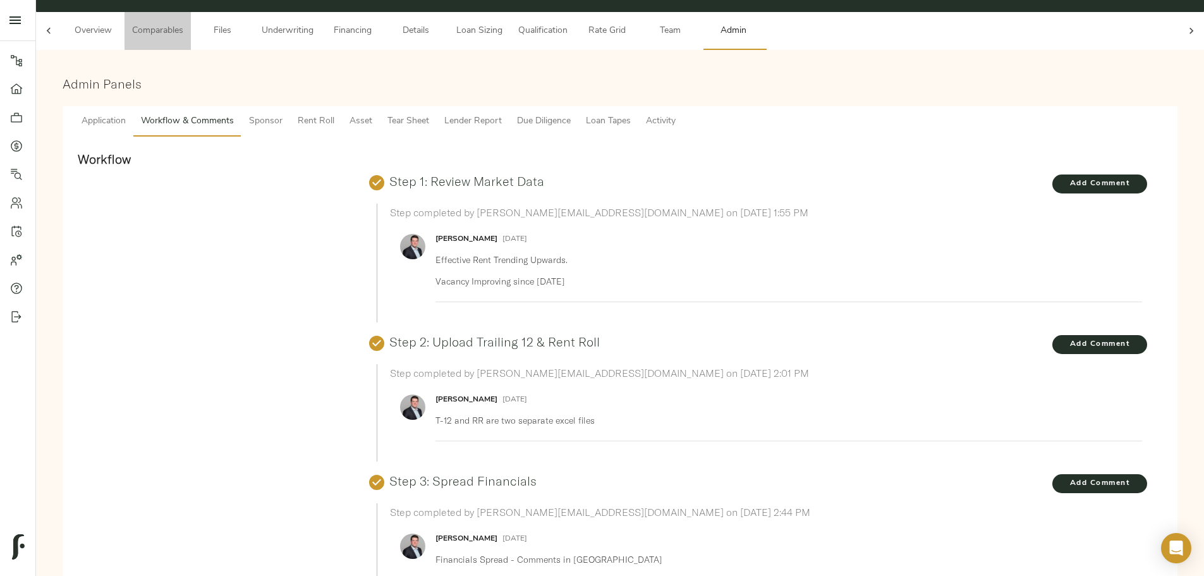
click at [183, 23] on span "Comparables" at bounding box center [157, 31] width 51 height 16
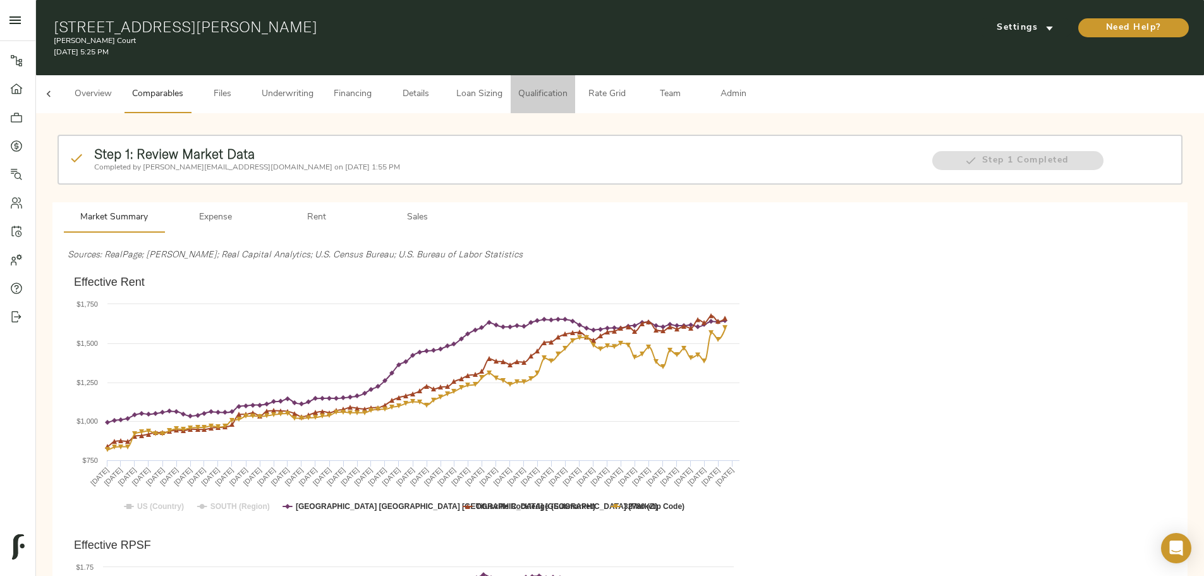
click at [568, 87] on span "Qualification" at bounding box center [542, 95] width 49 height 16
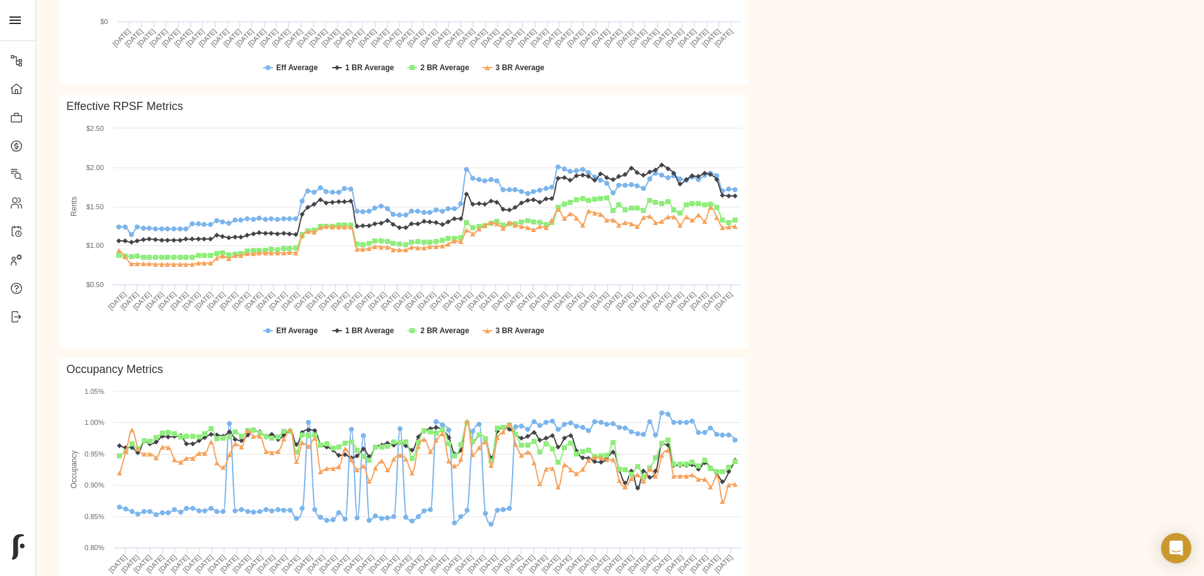
scroll to position [457, 0]
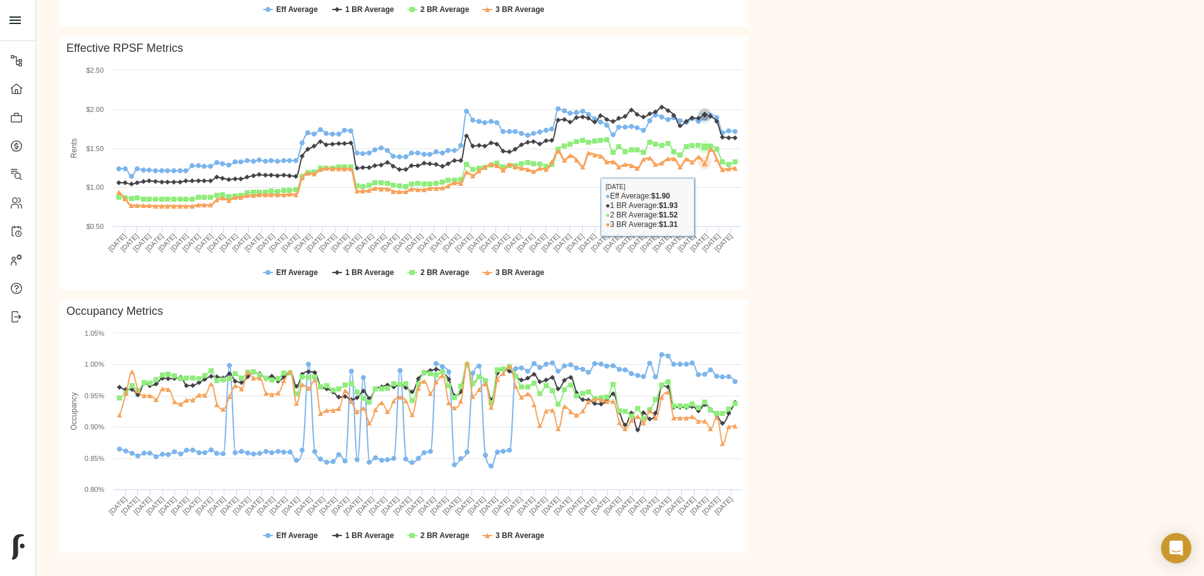
click at [748, 194] on rect "Effective RPSF Metrics" at bounding box center [404, 163] width 688 height 253
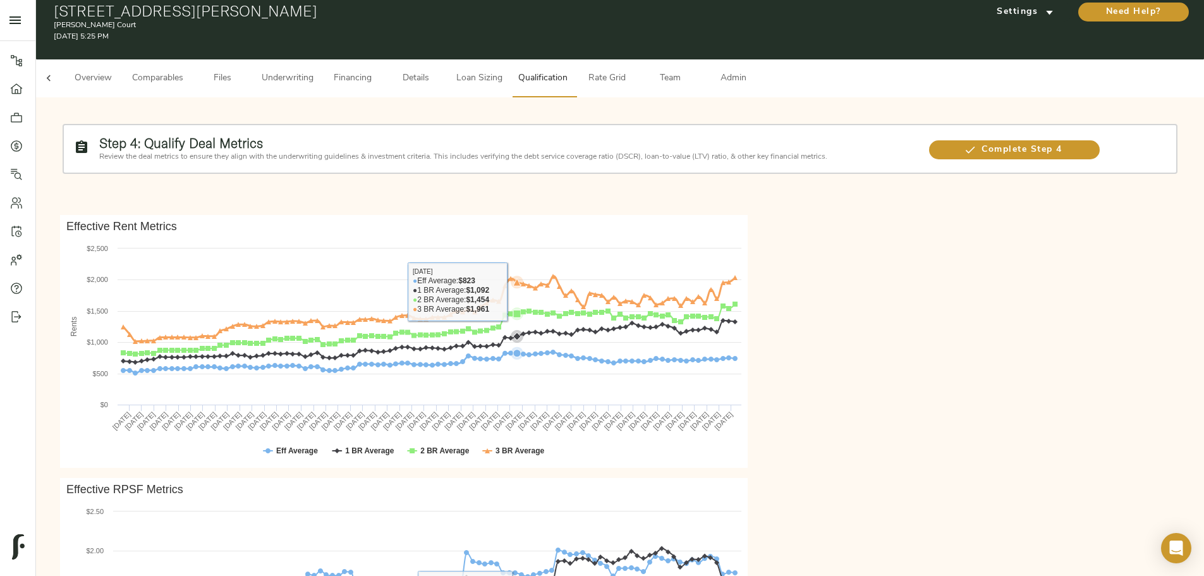
scroll to position [15, 0]
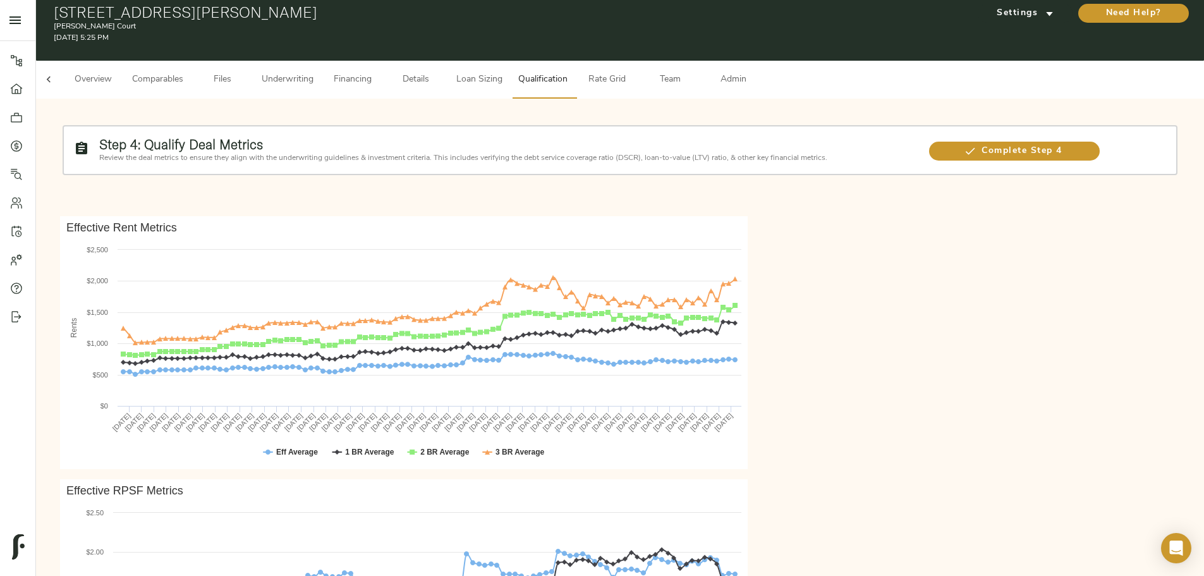
drag, startPoint x: 333, startPoint y: 73, endPoint x: 339, endPoint y: 70, distance: 6.5
click at [183, 72] on span "Comparables" at bounding box center [157, 80] width 51 height 16
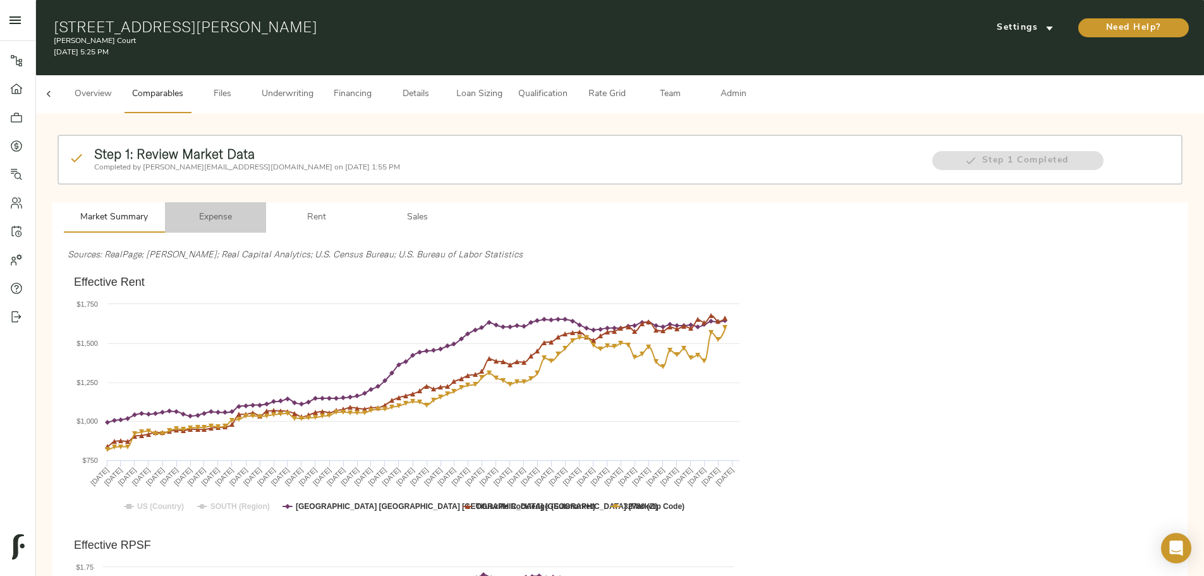
click at [258, 210] on span "Expense" at bounding box center [216, 218] width 86 height 16
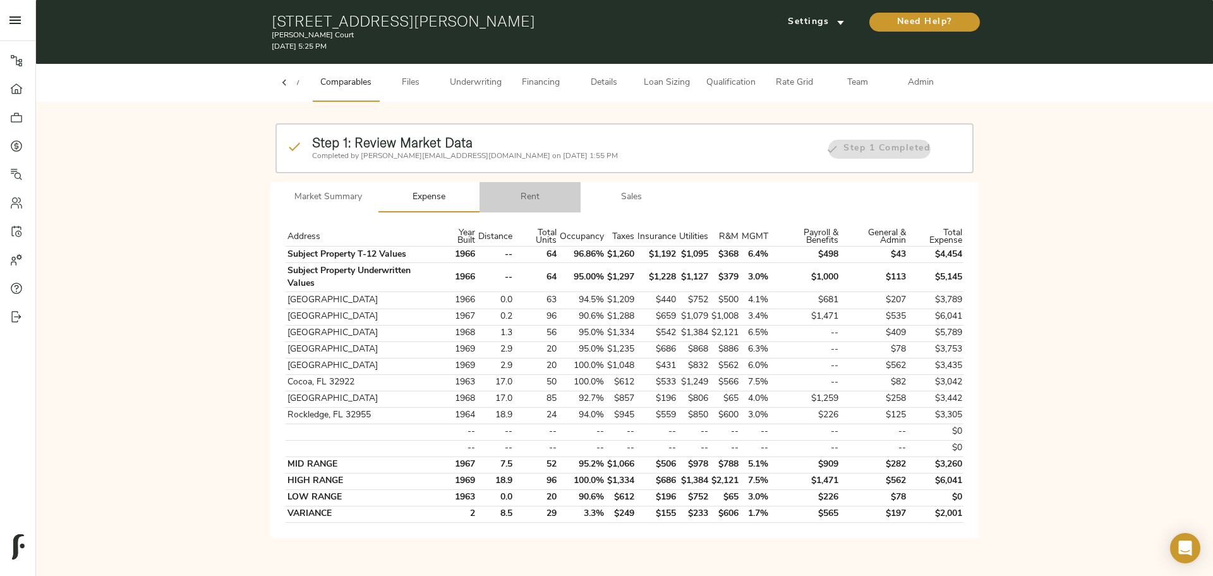
click at [528, 190] on span "Rent" at bounding box center [530, 198] width 86 height 16
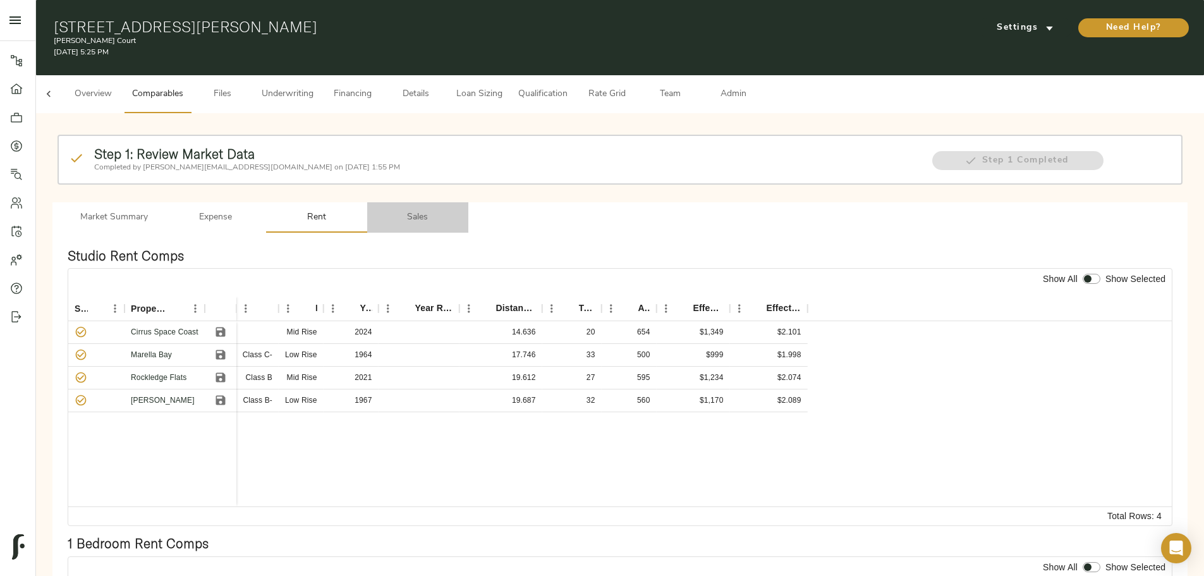
click at [461, 210] on span "Sales" at bounding box center [418, 218] width 86 height 16
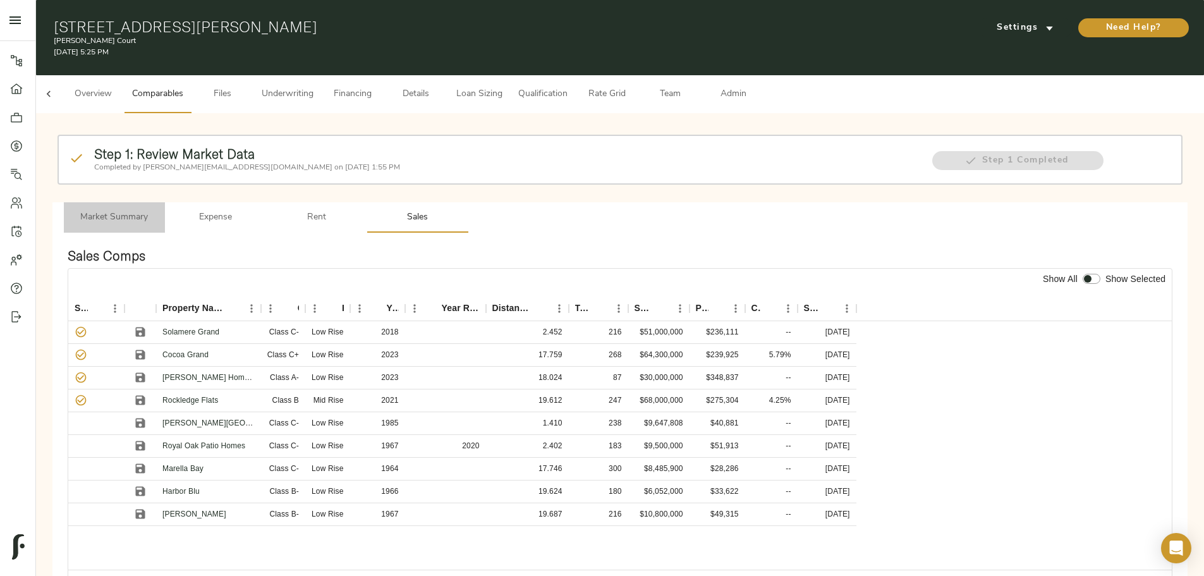
click at [157, 210] on span "Market Summary" at bounding box center [114, 218] width 86 height 16
